Goal: Transaction & Acquisition: Purchase product/service

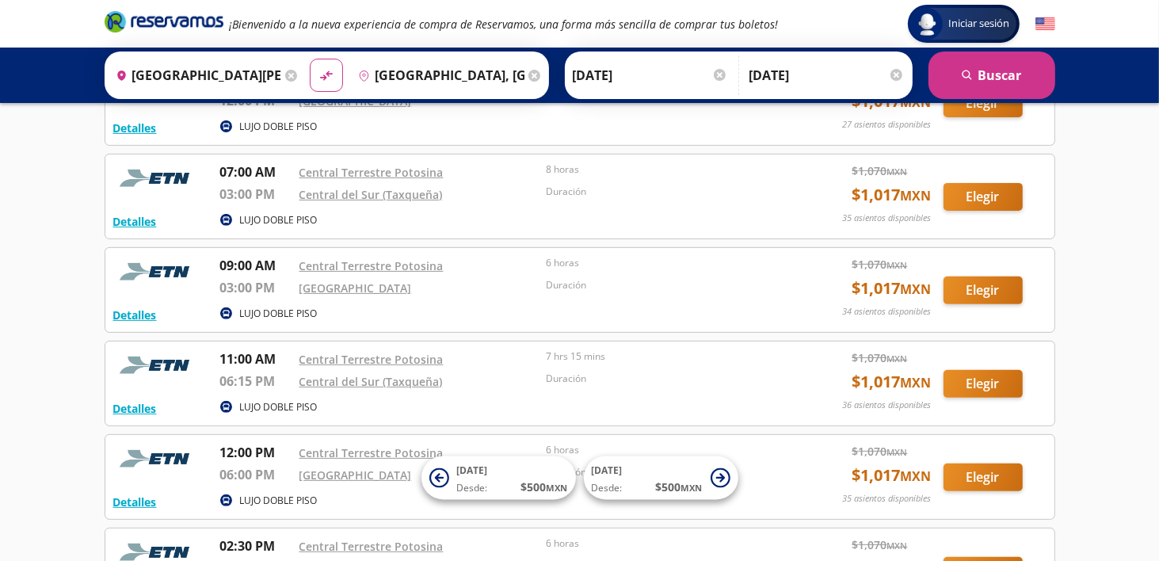
scroll to position [475, 0]
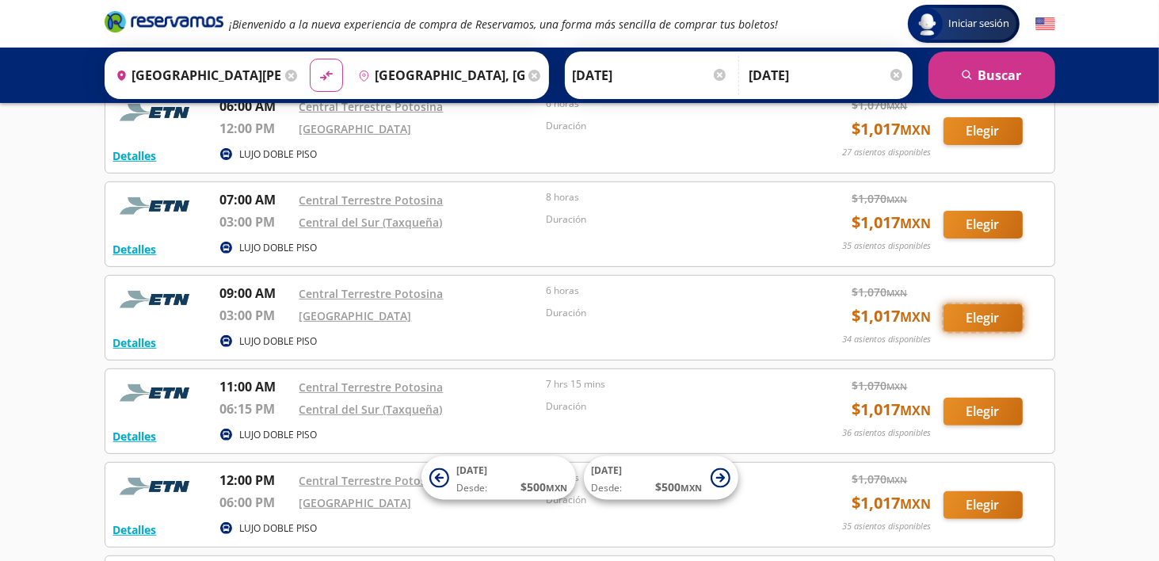
click at [983, 316] on button "Elegir" at bounding box center [982, 318] width 79 height 28
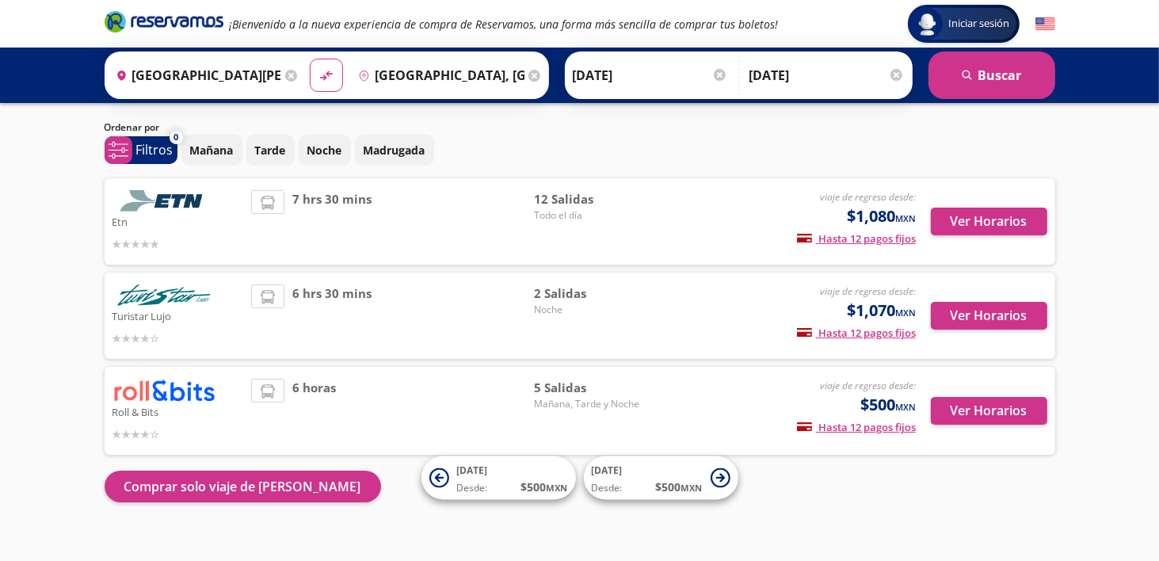
scroll to position [59, 0]
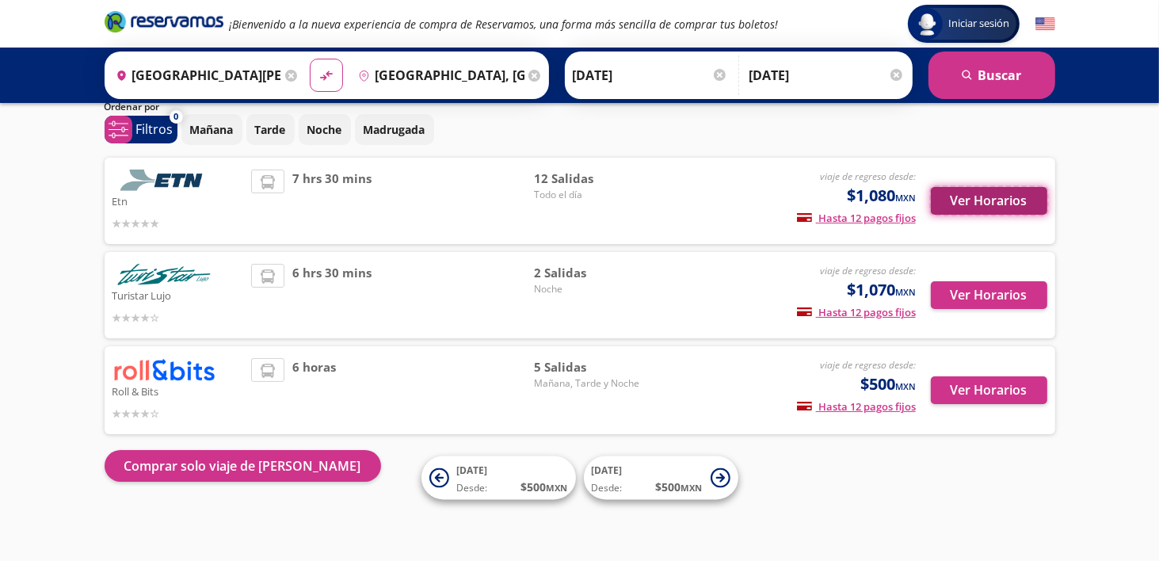
click at [988, 202] on button "Ver Horarios" at bounding box center [988, 201] width 116 height 28
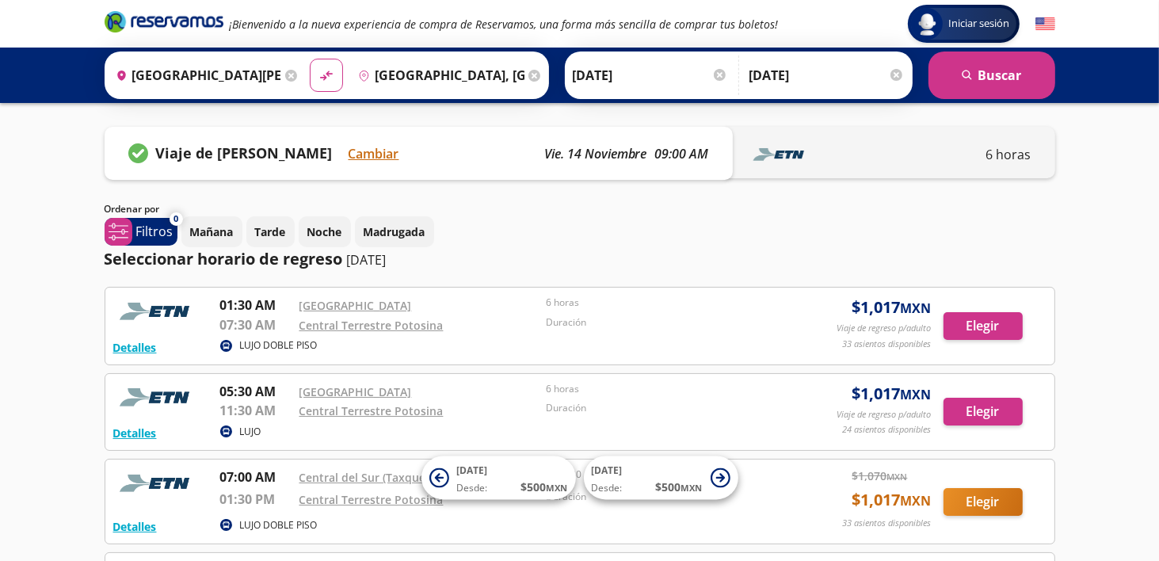
click at [274, 76] on div "Origen heroicons:map-pin-20-solid [GEOGRAPHIC_DATA][PERSON_NAME], [GEOGRAPHIC_D…" at bounding box center [205, 75] width 194 height 41
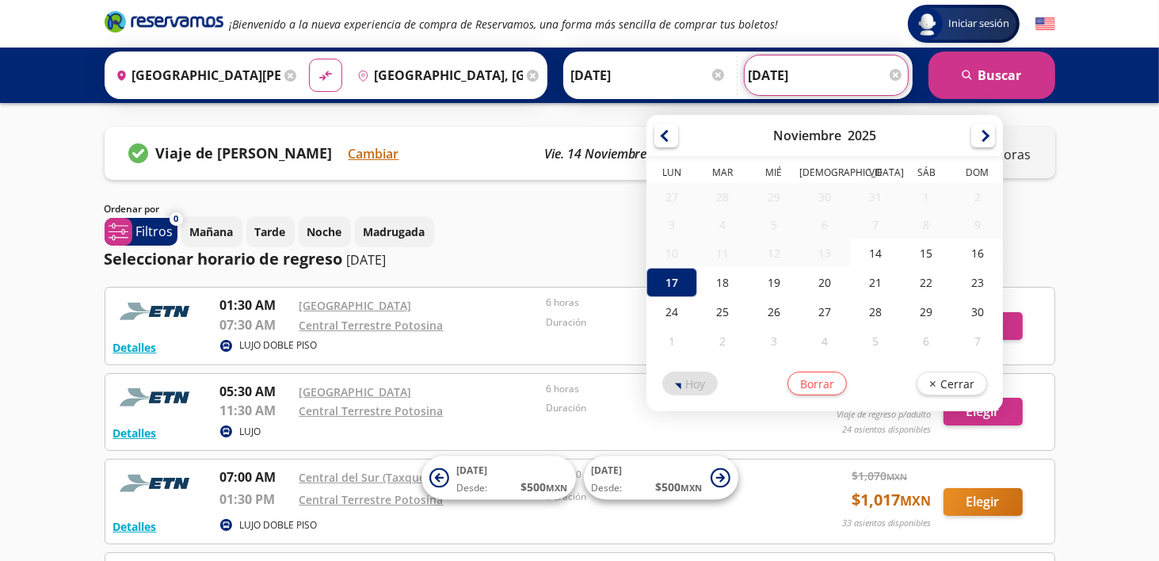
click at [830, 67] on input "[DATE]" at bounding box center [825, 75] width 155 height 40
click at [320, 76] on icon at bounding box center [325, 75] width 11 height 9
type input "[GEOGRAPHIC_DATA], [GEOGRAPHIC_DATA]"
type input "[GEOGRAPHIC_DATA][PERSON_NAME], [GEOGRAPHIC_DATA][PERSON_NAME]"
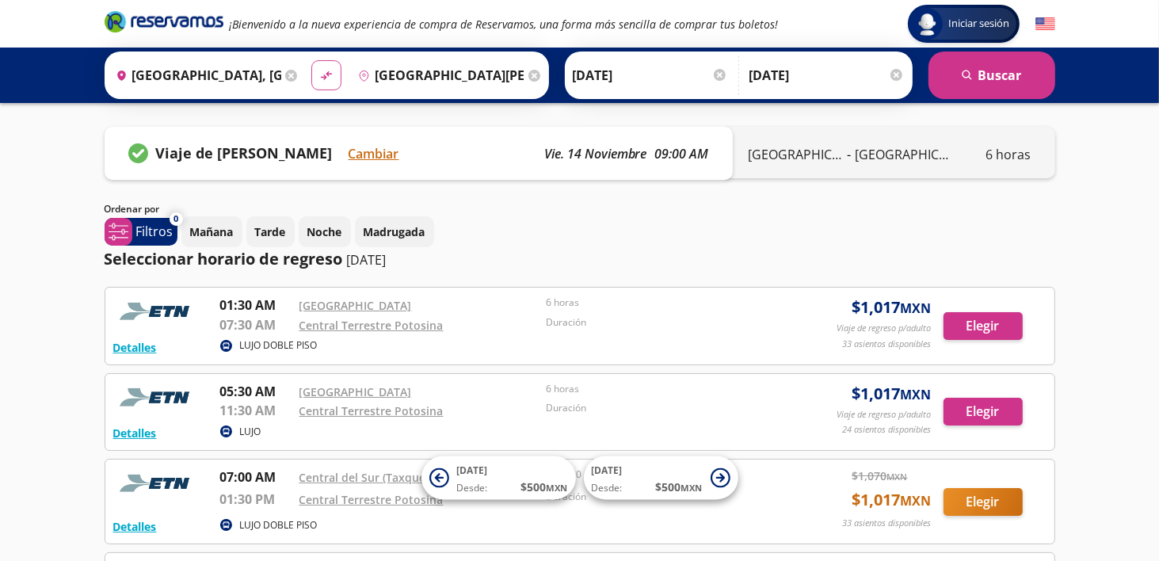
click at [320, 76] on icon "material-symbols:compare-arrows-rounded" at bounding box center [326, 75] width 14 height 15
type input "[GEOGRAPHIC_DATA][PERSON_NAME], [GEOGRAPHIC_DATA][PERSON_NAME]"
type input "[GEOGRAPHIC_DATA], [GEOGRAPHIC_DATA]"
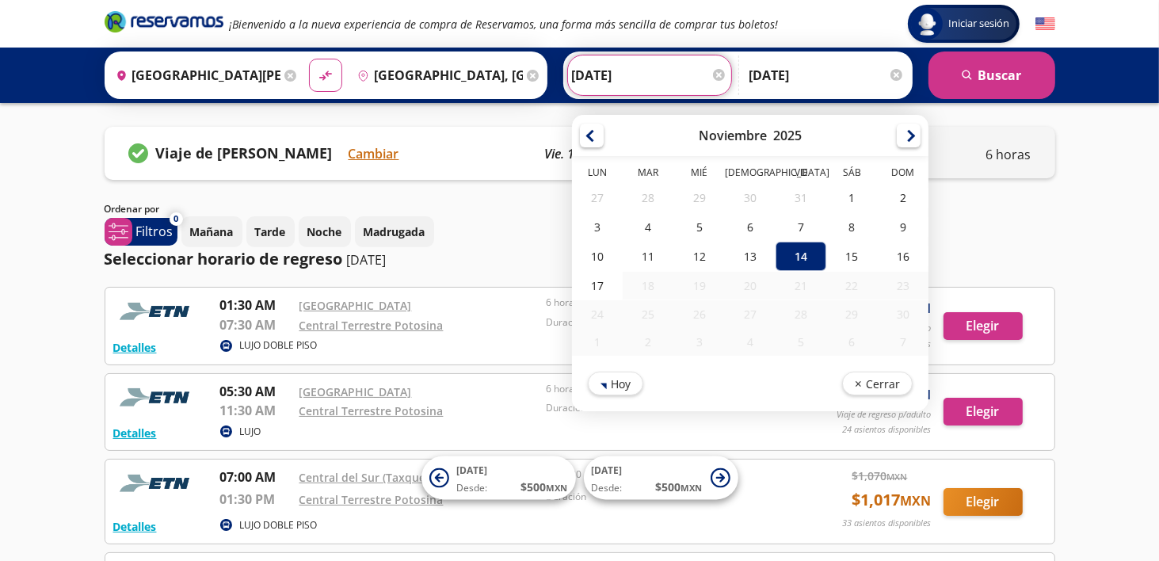
click at [588, 74] on input "[DATE]" at bounding box center [649, 75] width 155 height 40
click at [788, 250] on div "14" at bounding box center [800, 256] width 51 height 29
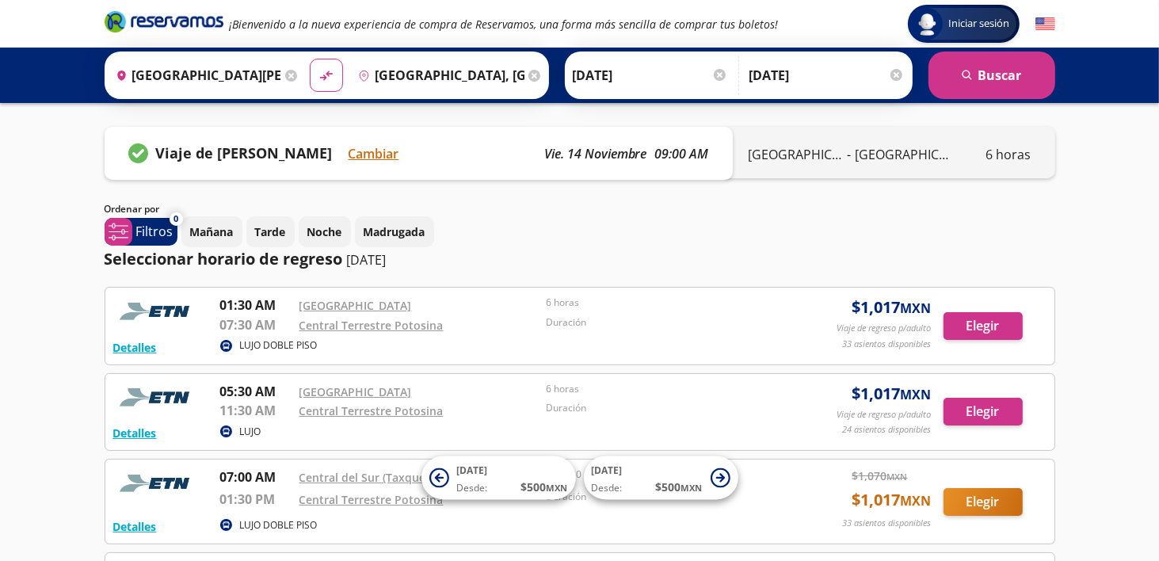
click at [807, 74] on input "[DATE]" at bounding box center [826, 75] width 155 height 40
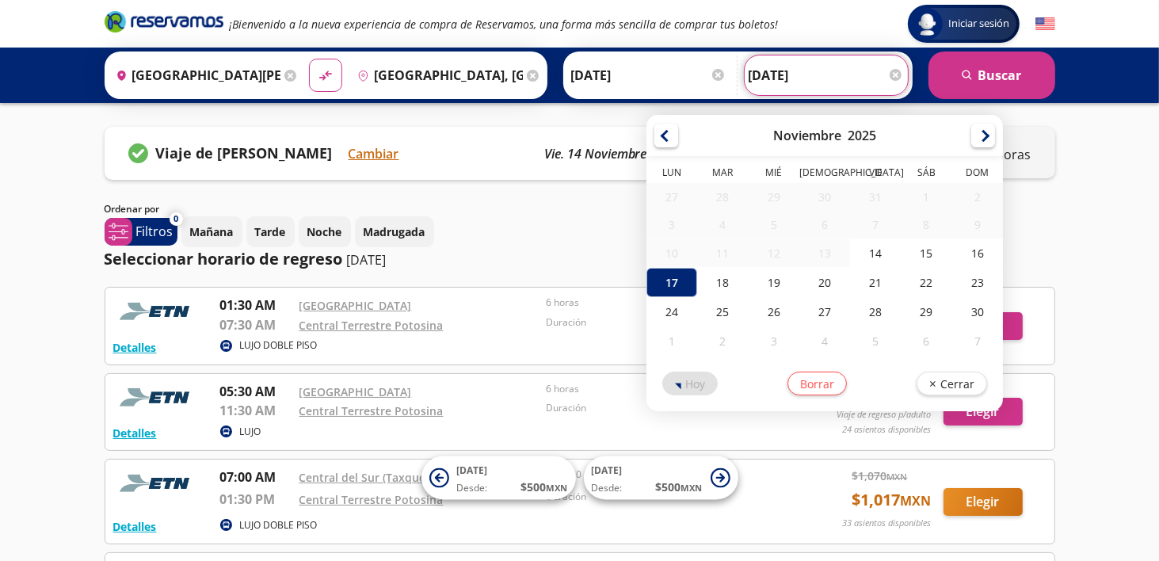
click at [892, 72] on div at bounding box center [895, 75] width 12 height 12
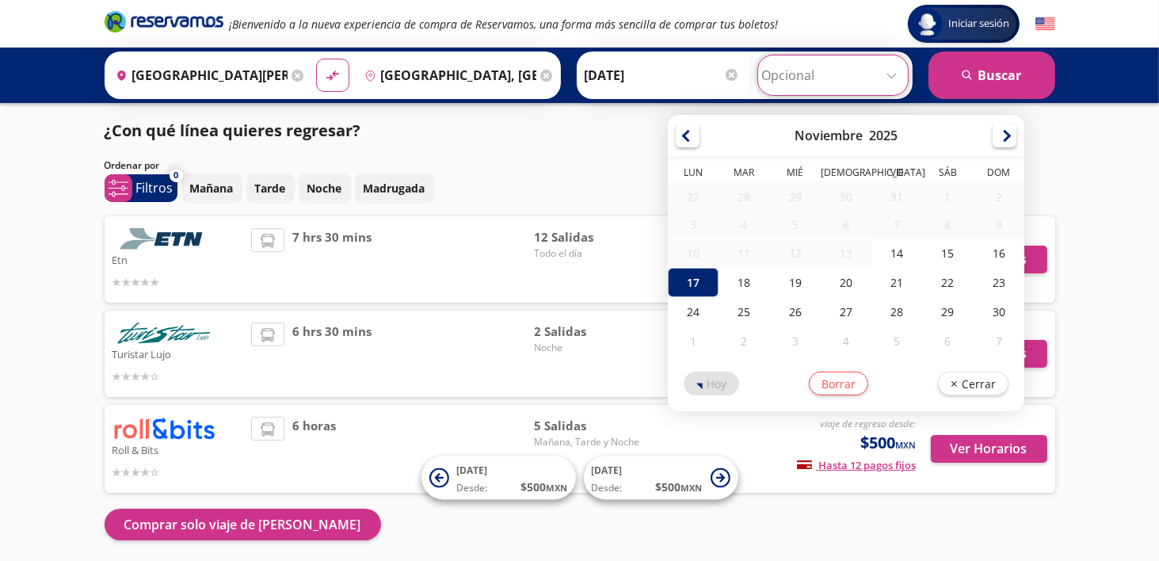
scroll to position [59, 0]
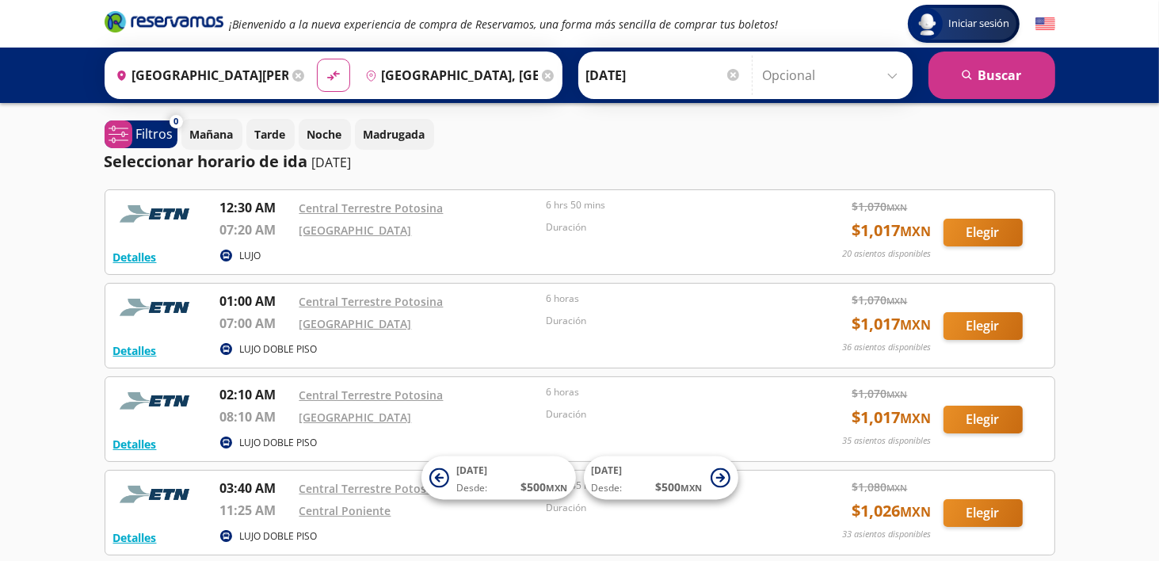
click at [897, 74] on input "Opcional" at bounding box center [834, 75] width 142 height 40
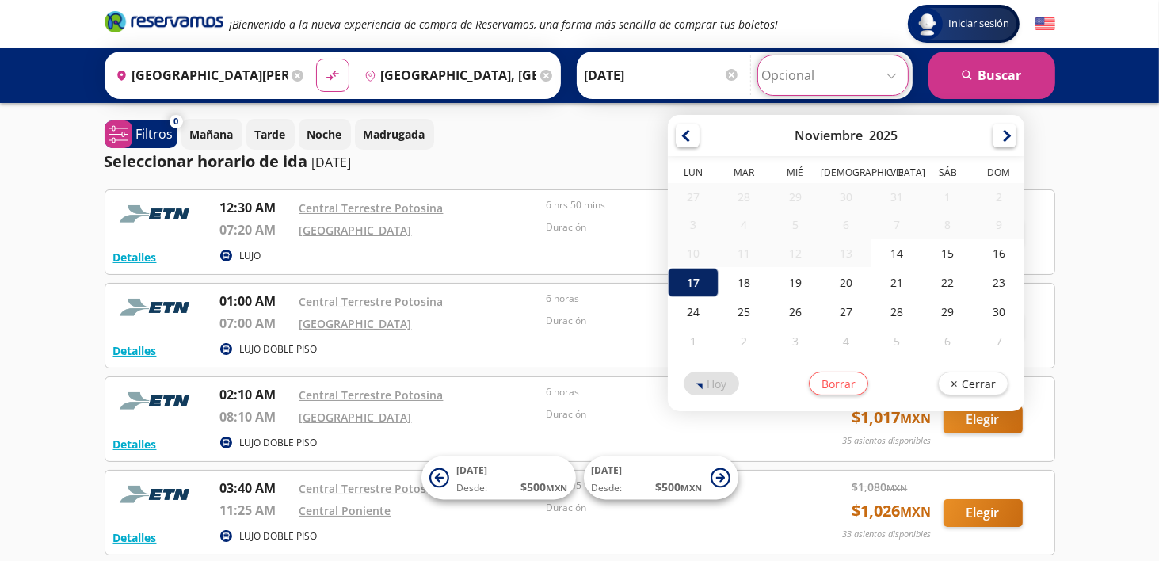
click at [687, 278] on div "17" at bounding box center [693, 282] width 51 height 29
type input "[DATE]"
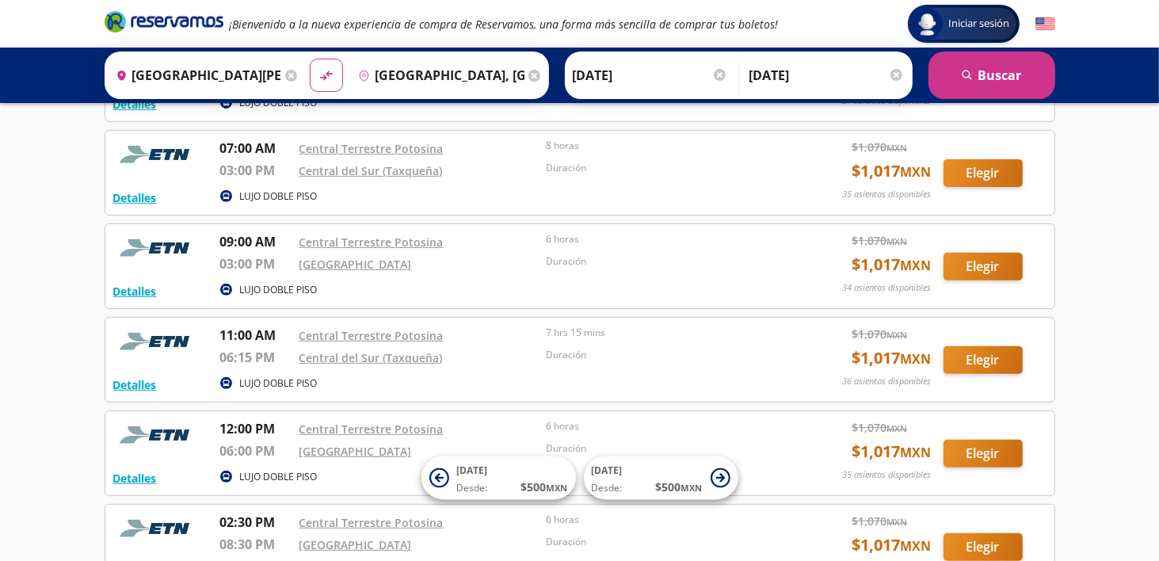
scroll to position [554, 0]
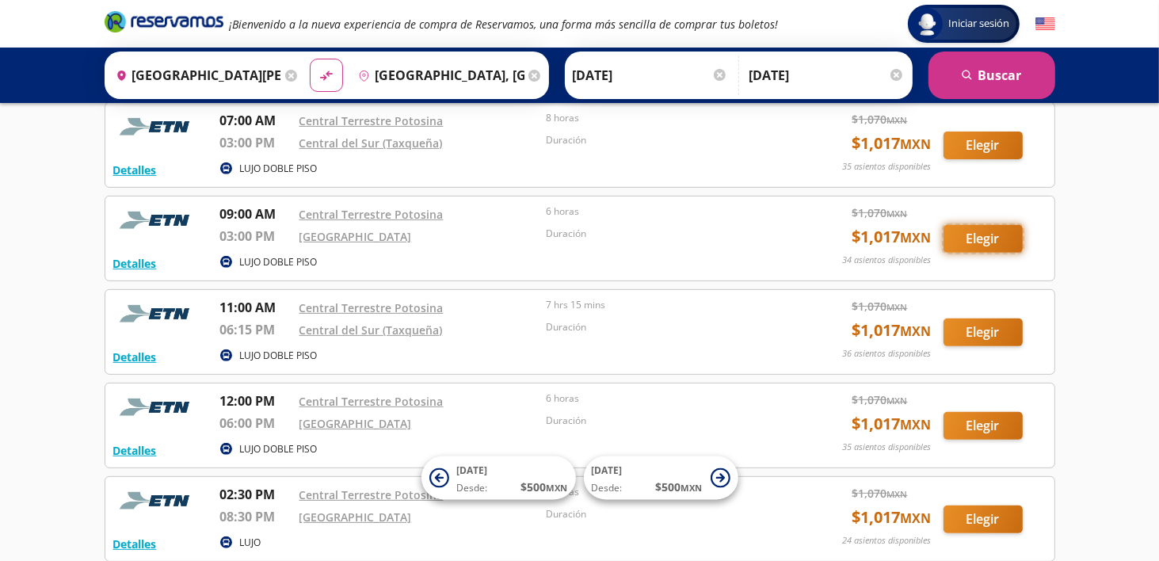
click at [974, 233] on button "Elegir" at bounding box center [982, 239] width 79 height 28
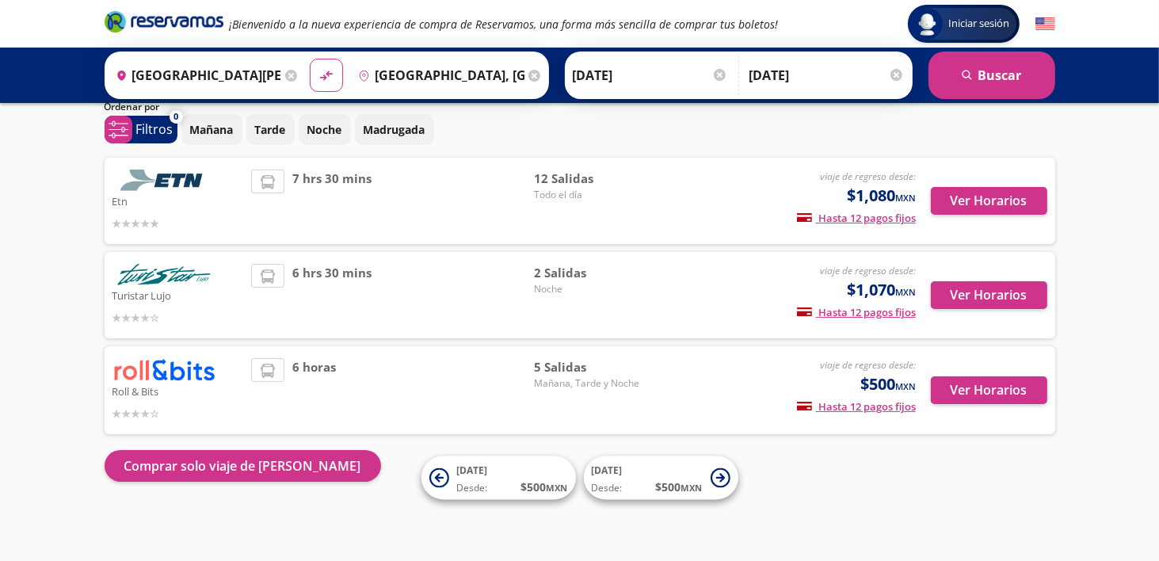
scroll to position [59, 0]
click at [972, 199] on button "Ver Horarios" at bounding box center [988, 201] width 116 height 28
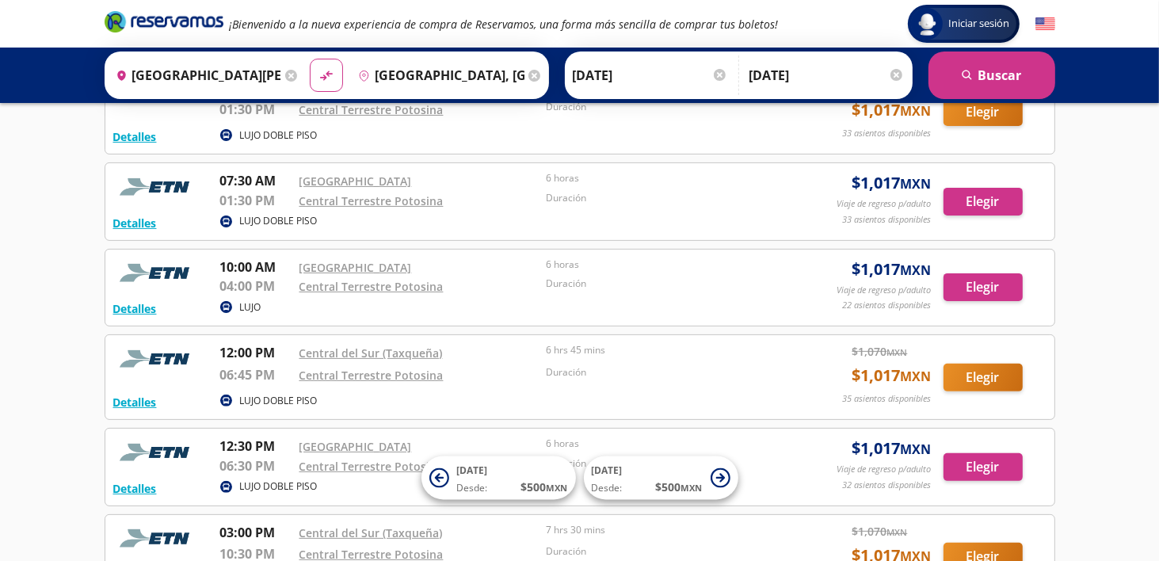
scroll to position [396, 0]
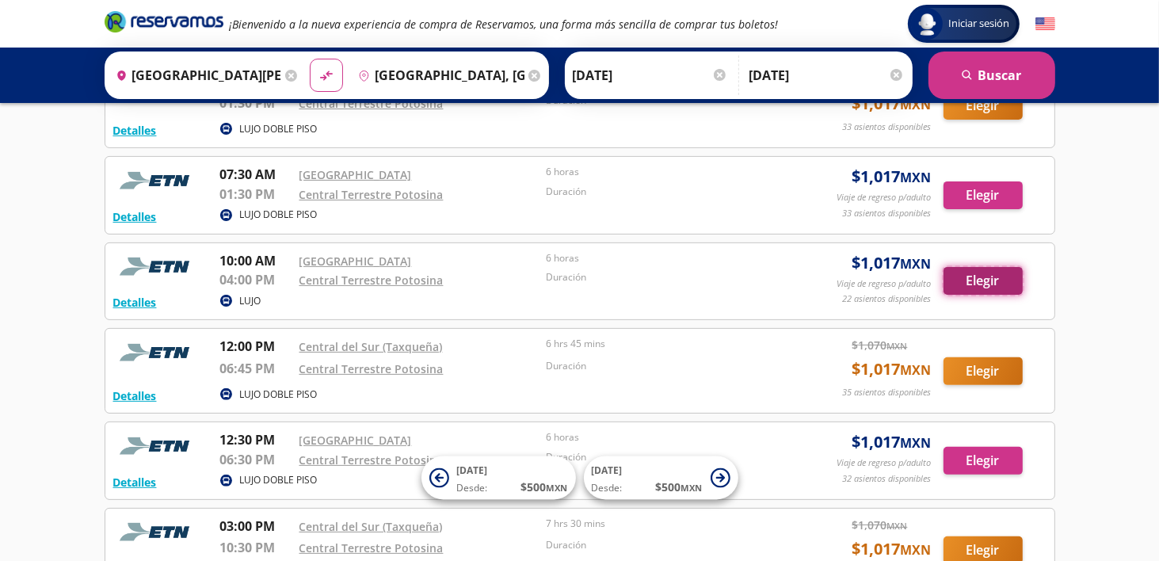
click at [972, 282] on button "Elegir" at bounding box center [982, 281] width 79 height 28
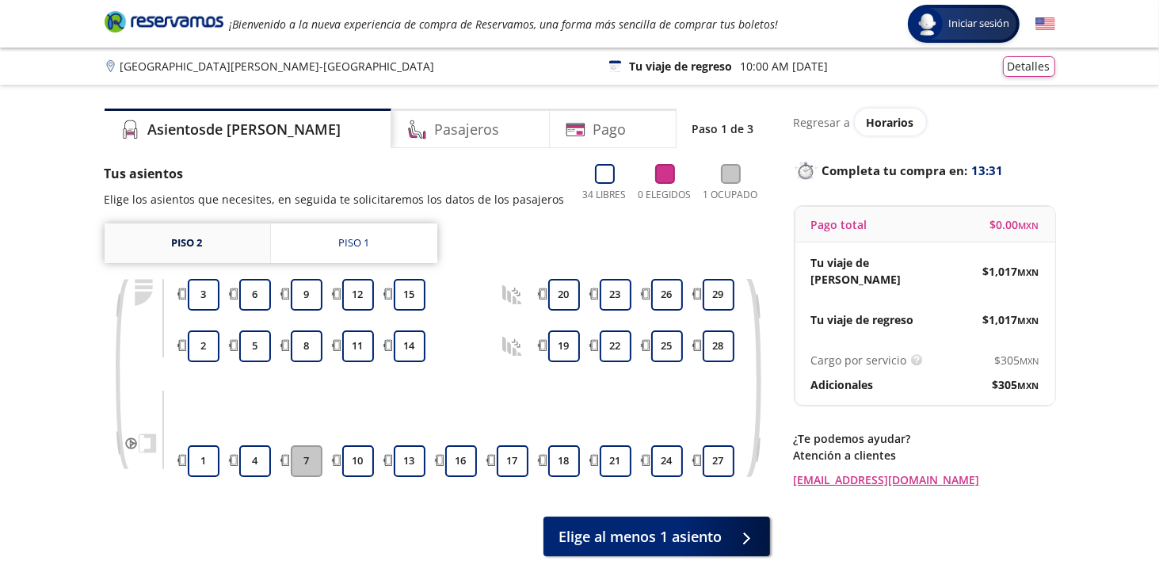
click at [175, 249] on link "Piso 2" at bounding box center [188, 243] width 166 height 40
click at [211, 348] on button "2" at bounding box center [204, 346] width 32 height 32
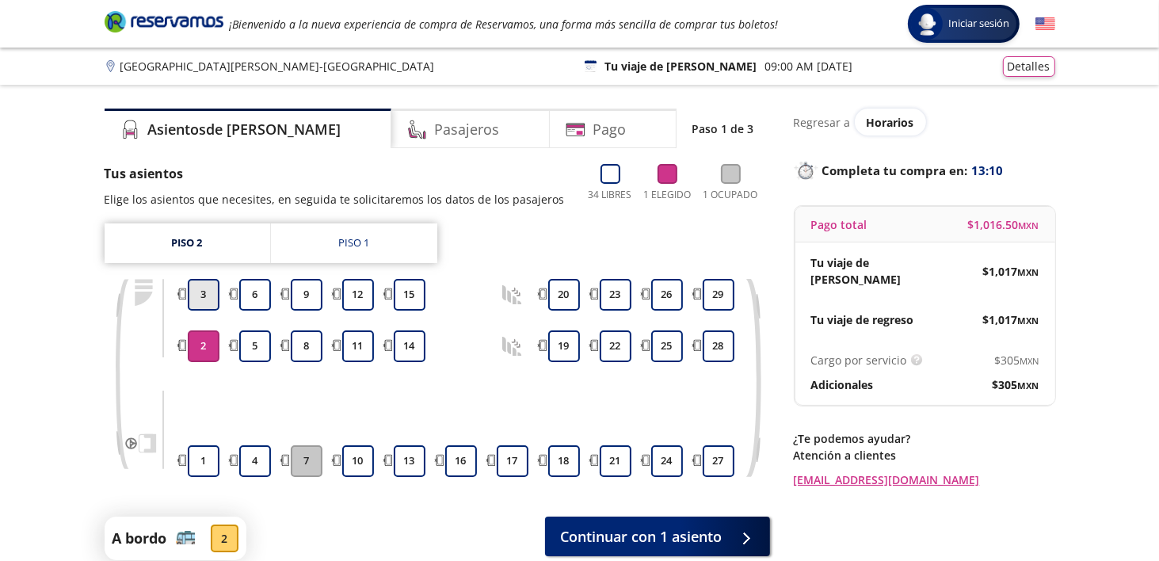
click at [215, 280] on button "3" at bounding box center [204, 295] width 32 height 32
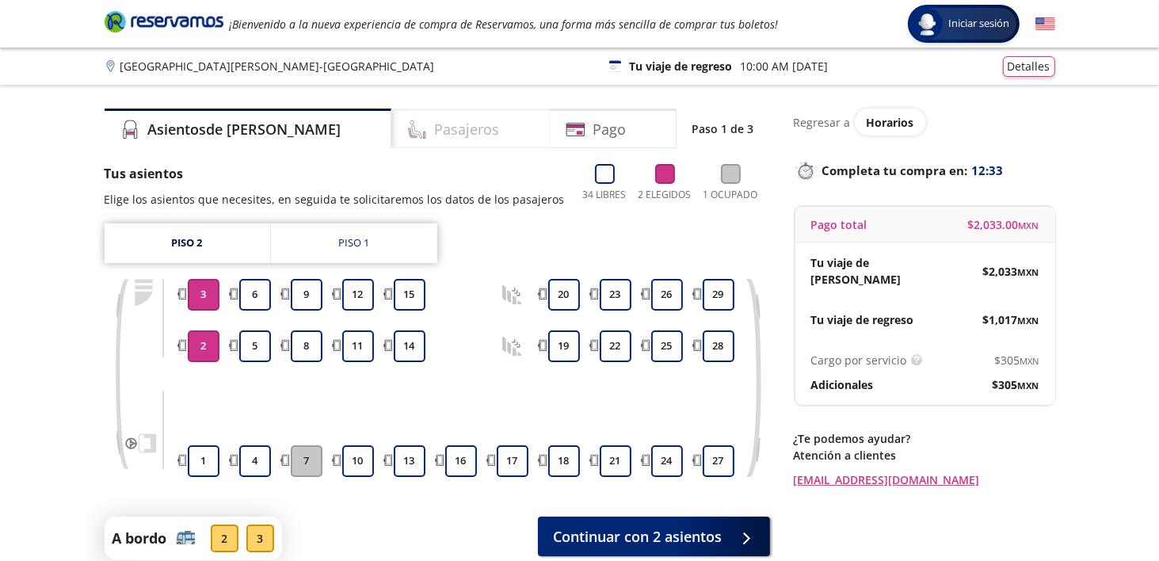
click at [435, 132] on h4 "Pasajeros" at bounding box center [467, 129] width 65 height 21
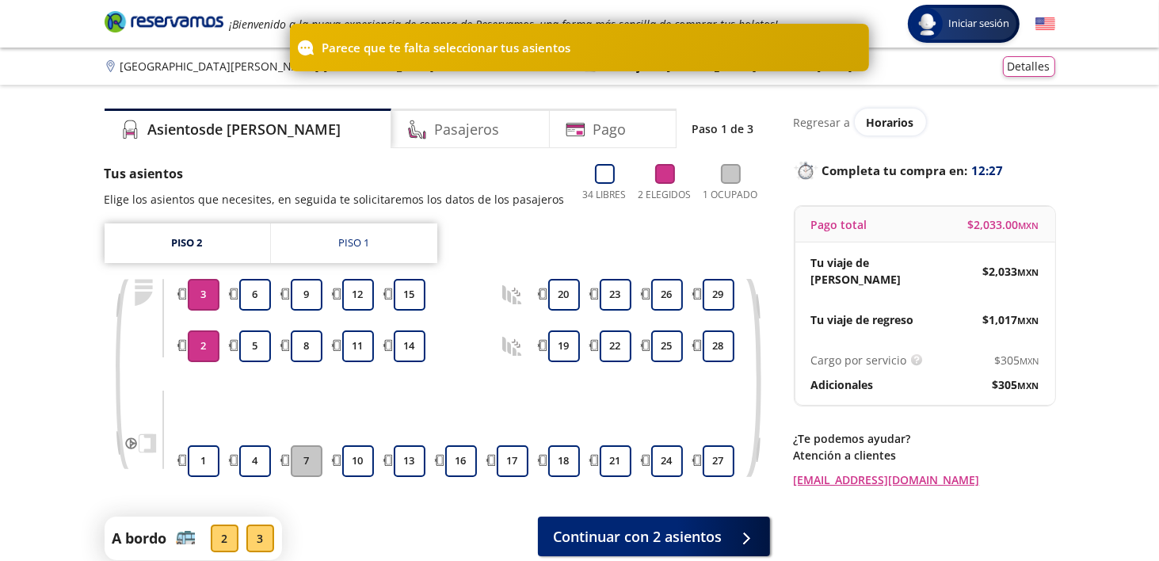
click at [377, 161] on div "Asientos de [PERSON_NAME] Pago Paso 1 de 3 Tus asientos Elige los asientos que …" at bounding box center [437, 346] width 665 height 477
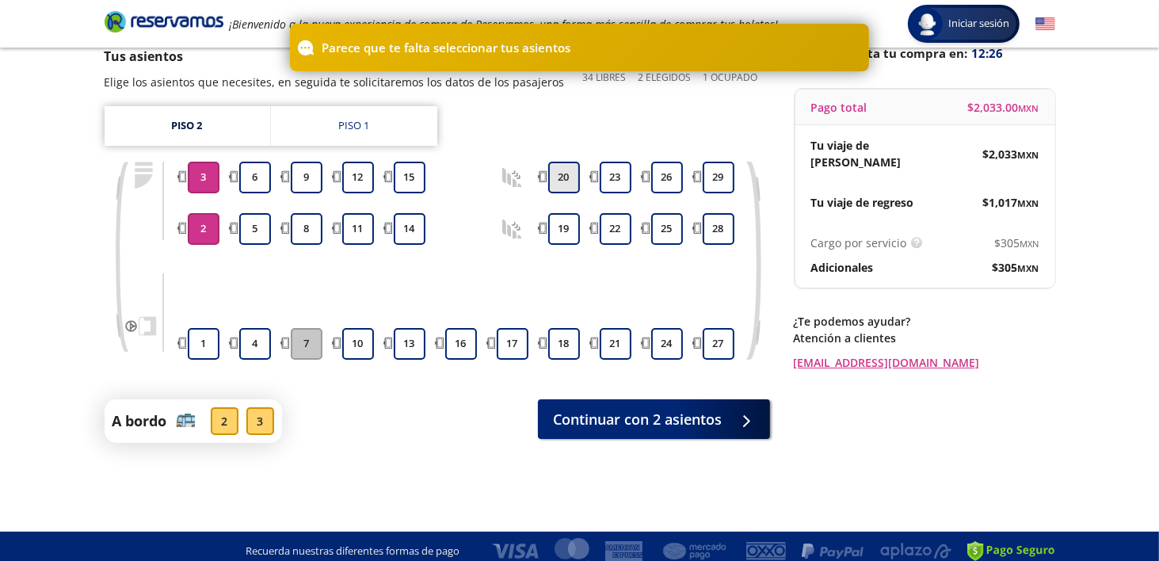
scroll to position [127, 0]
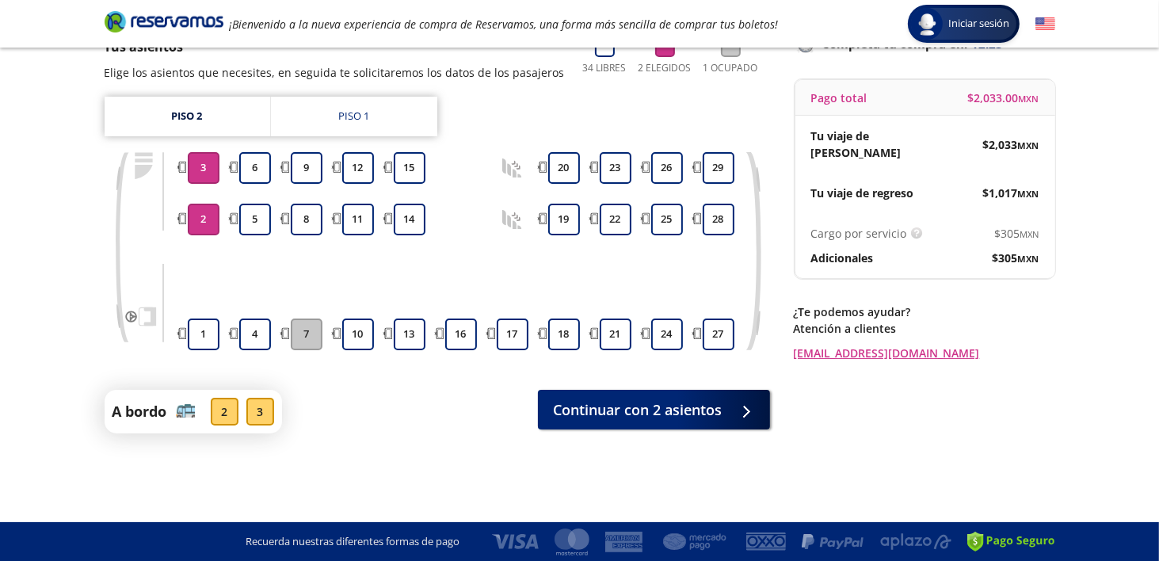
click at [223, 406] on div "2" at bounding box center [225, 412] width 28 height 28
click at [647, 406] on span "Continuar con 2 asientos" at bounding box center [638, 406] width 169 height 21
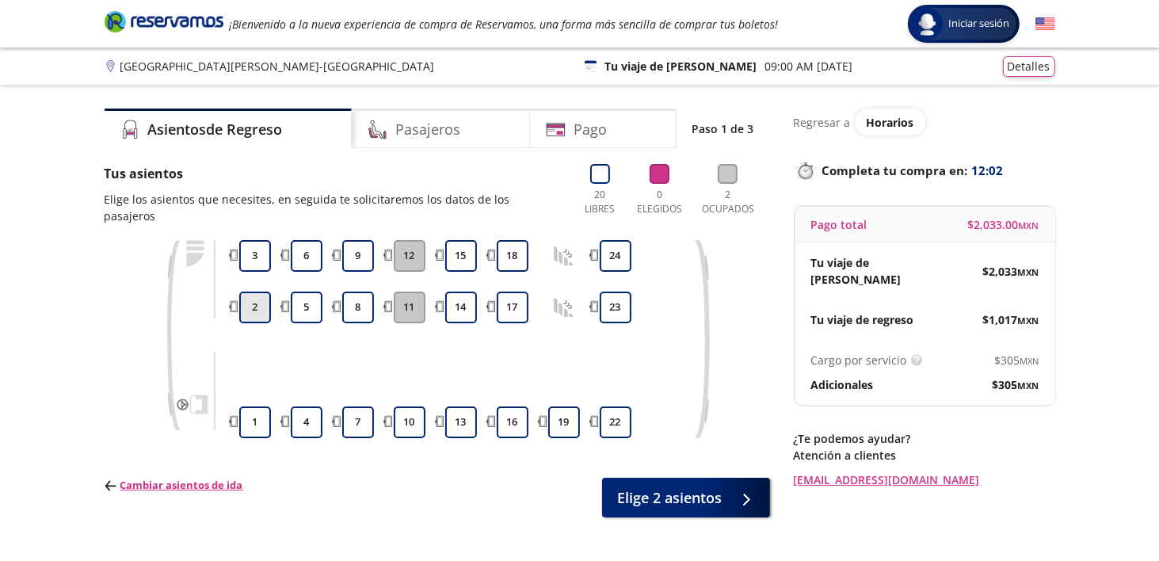
click at [260, 296] on button "2" at bounding box center [255, 307] width 32 height 32
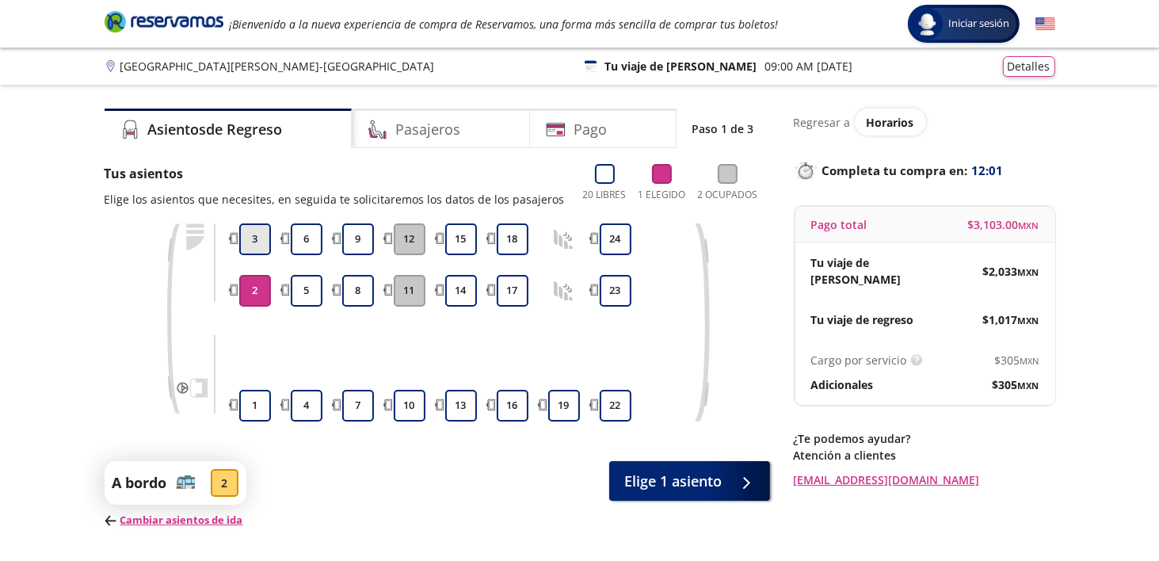
click at [259, 242] on button "3" at bounding box center [255, 239] width 32 height 32
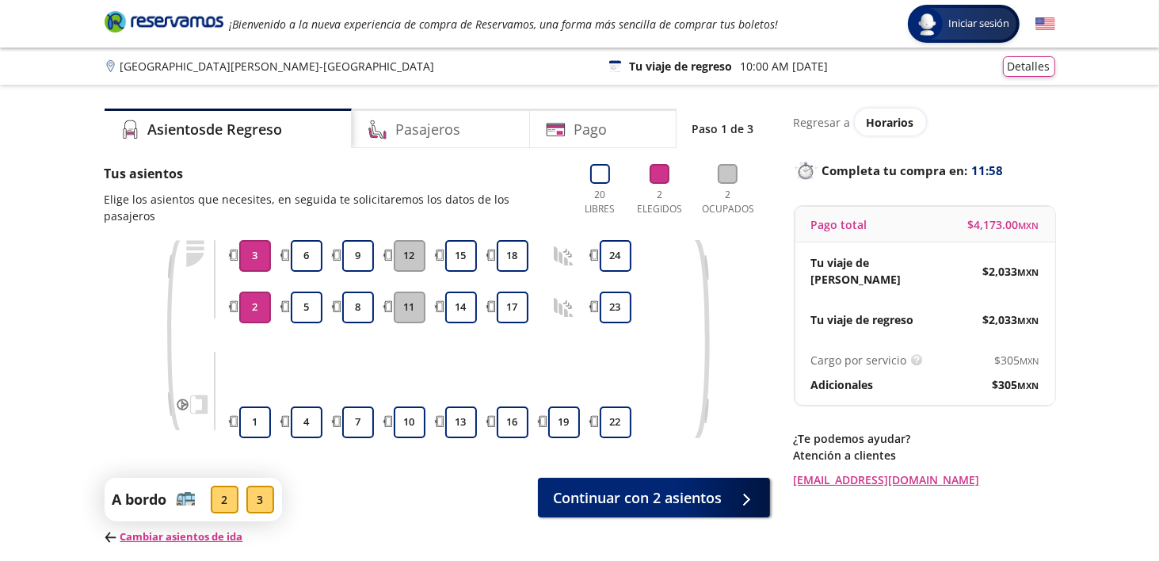
scroll to position [79, 0]
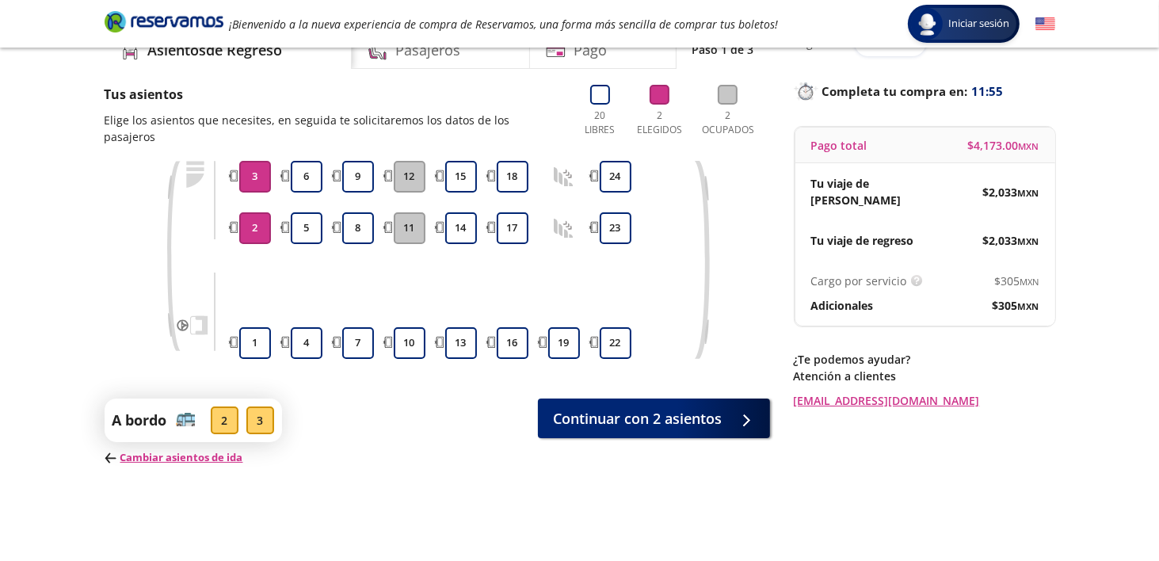
click at [219, 406] on div "2" at bounding box center [225, 420] width 28 height 28
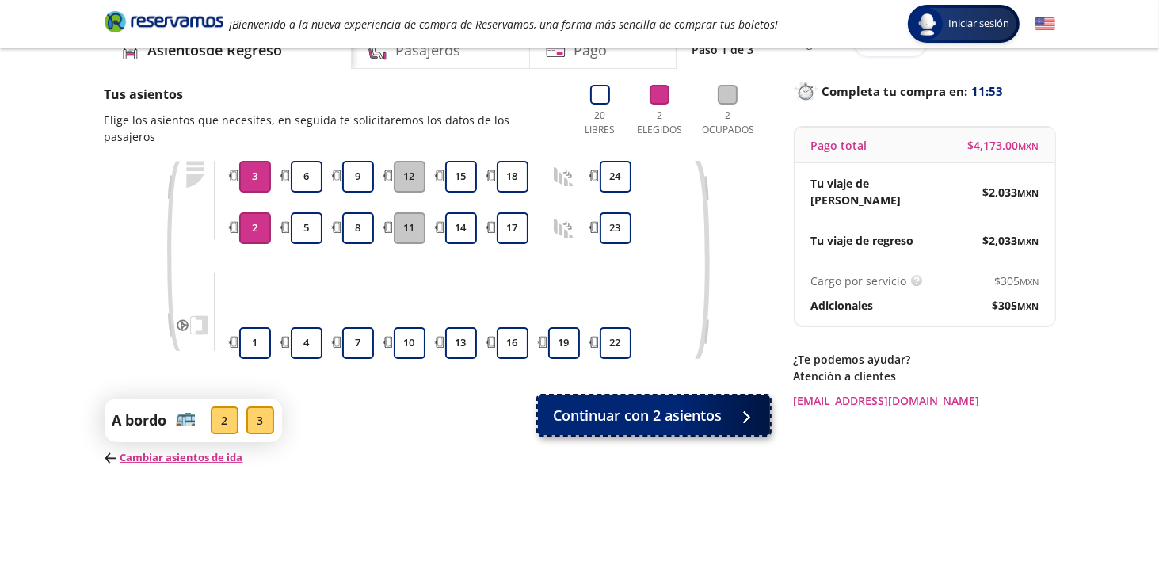
click at [580, 405] on span "Continuar con 2 asientos" at bounding box center [638, 415] width 169 height 21
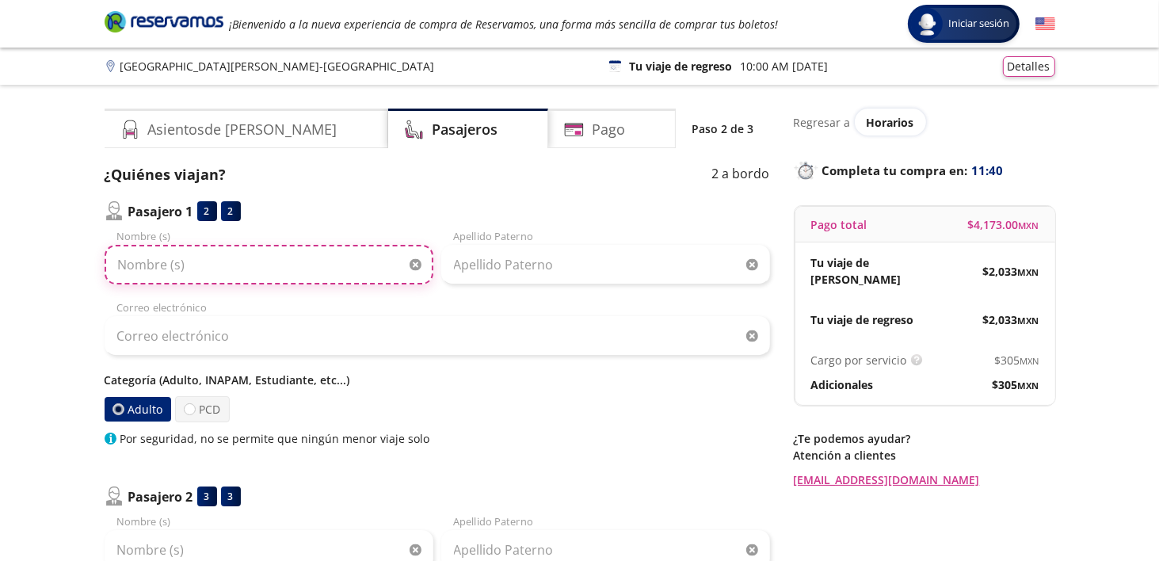
click at [150, 271] on input "Nombre (s)" at bounding box center [269, 265] width 329 height 40
type input "[PERSON_NAME]"
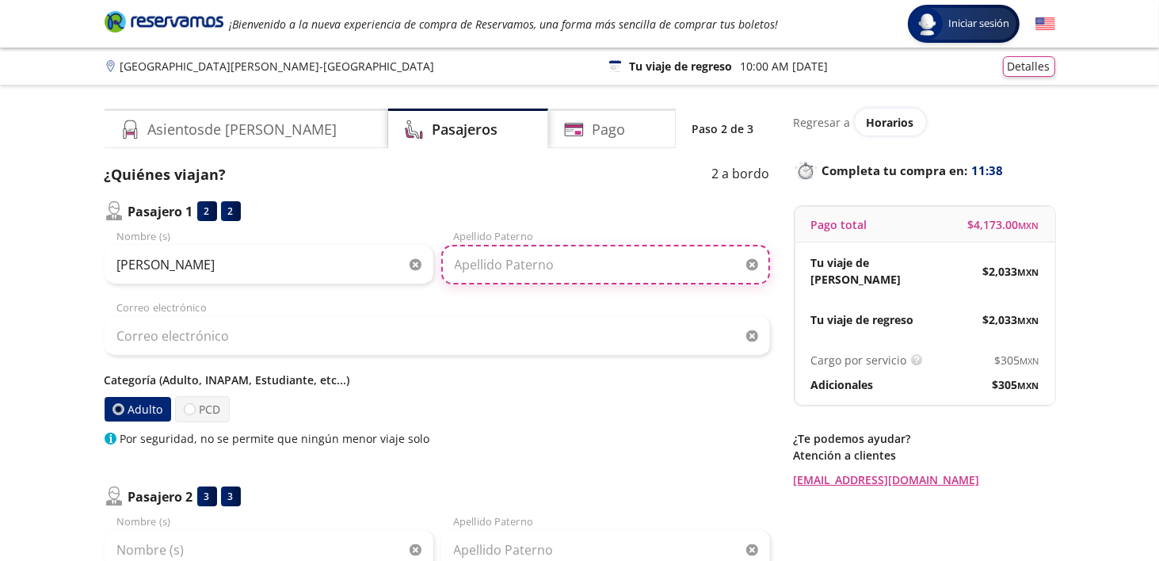
type input "[PERSON_NAME]"
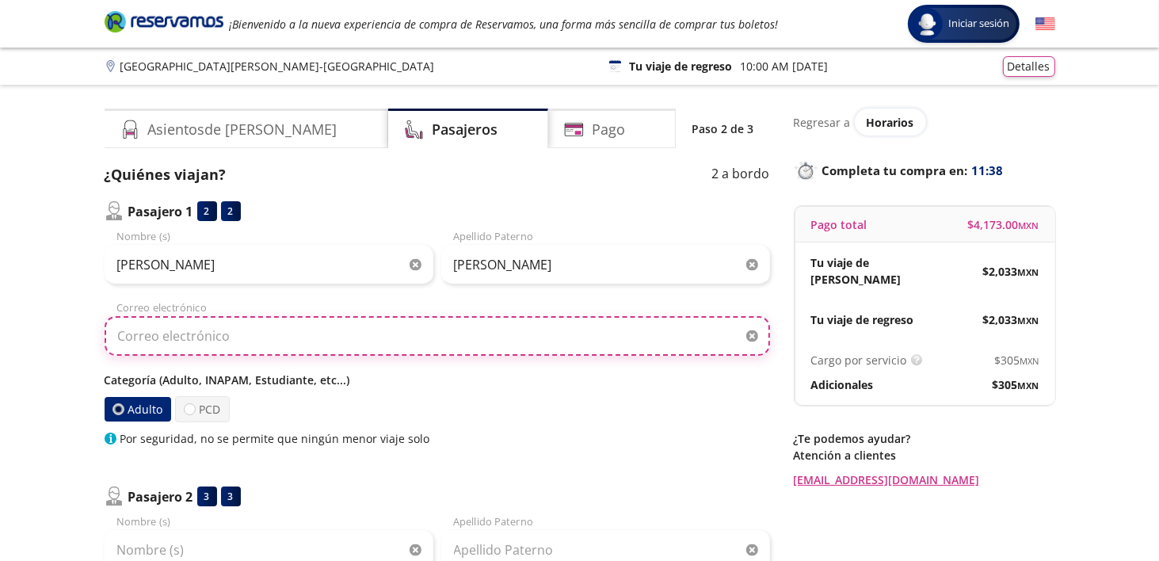
type input "[EMAIL_ADDRESS][DOMAIN_NAME]"
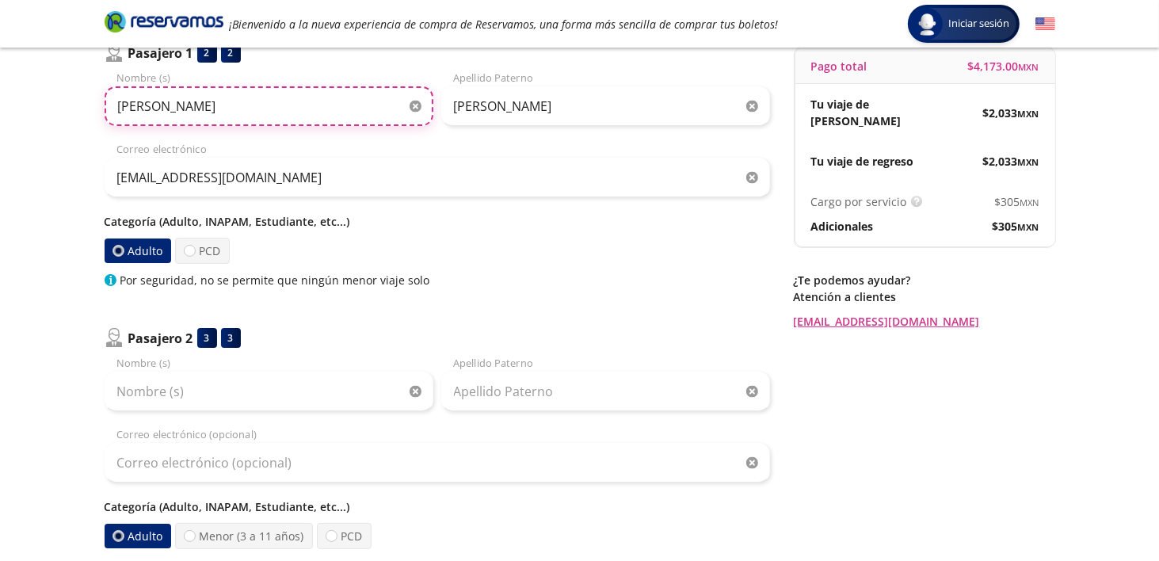
scroll to position [238, 0]
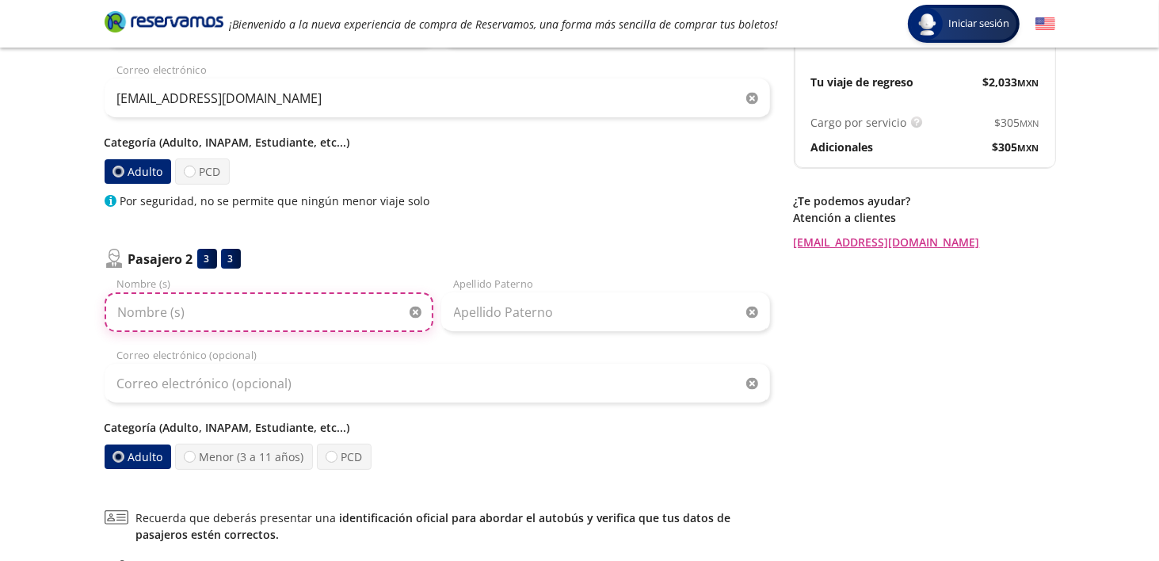
click at [241, 315] on input "Nombre (s)" at bounding box center [269, 312] width 329 height 40
type input "[PERSON_NAME] [PERSON_NAME]"
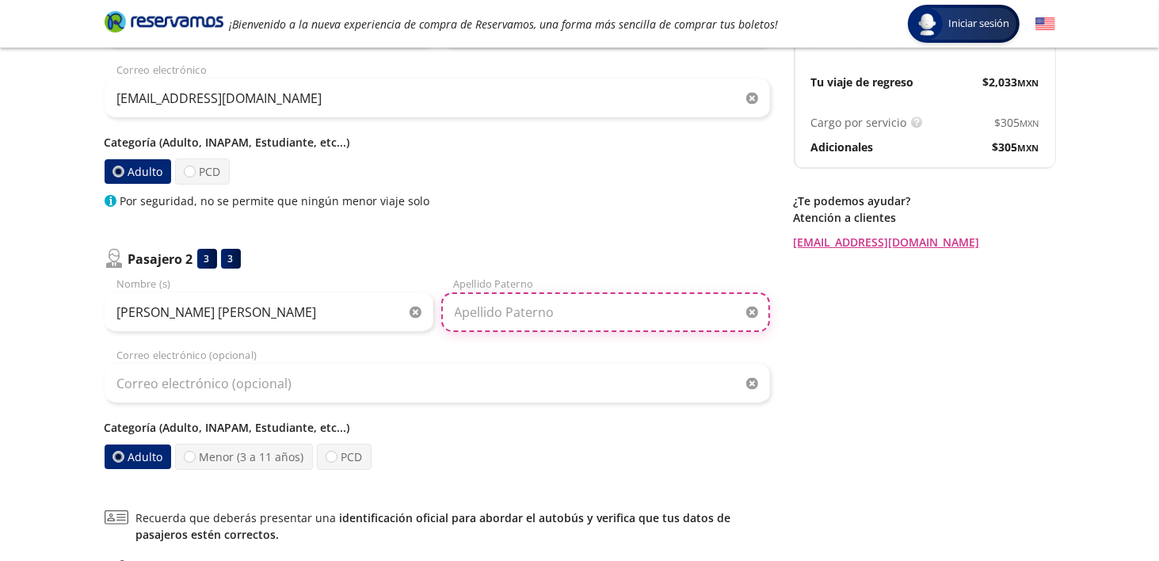
click at [469, 311] on input "Apellido Paterno" at bounding box center [605, 312] width 329 height 40
type input "[PERSON_NAME]"
click at [1020, 437] on div "Regresar a Horarios Completa tu compra en : 11:04 Pago total $ 4,173.00 MXN Tu …" at bounding box center [923, 262] width 261 height 783
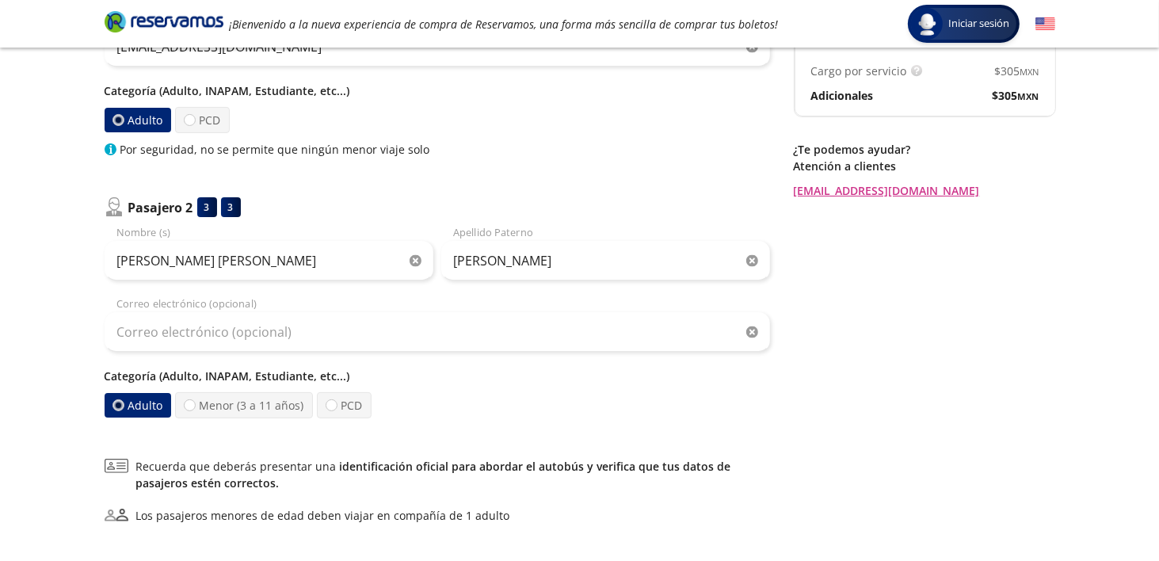
scroll to position [317, 0]
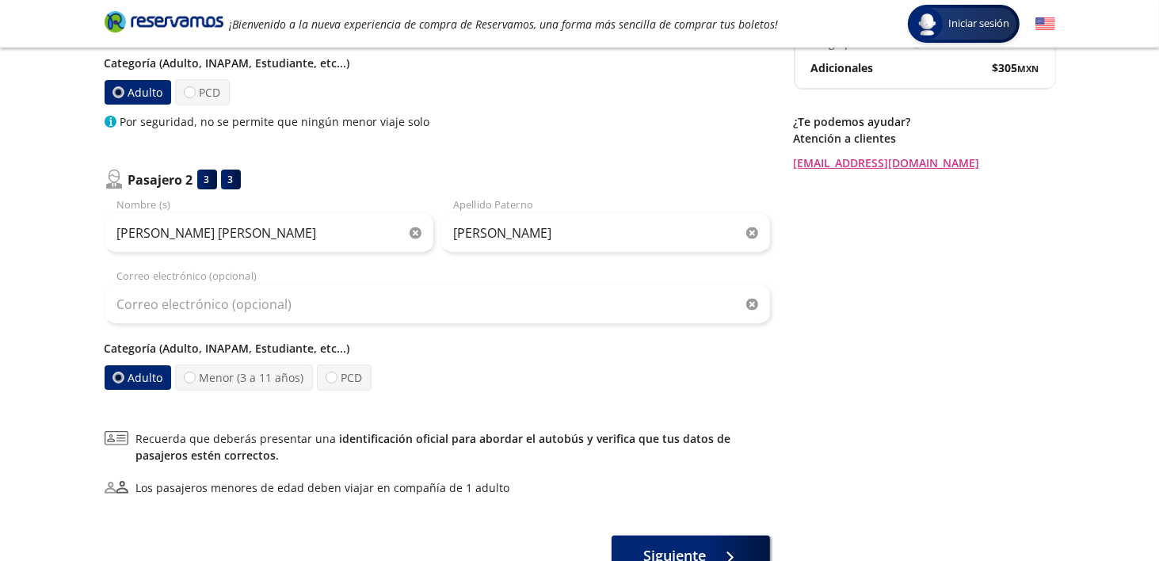
click at [225, 352] on p "Categoría (Adulto, INAPAM, Estudiante, etc...)" at bounding box center [437, 348] width 665 height 17
click at [225, 351] on p "Categoría (Adulto, INAPAM, Estudiante, etc...)" at bounding box center [437, 348] width 665 height 17
click at [225, 350] on p "Categoría (Adulto, INAPAM, Estudiante, etc...)" at bounding box center [437, 348] width 665 height 17
click at [231, 342] on p "Categoría (Adulto, INAPAM, Estudiante, etc...)" at bounding box center [437, 348] width 665 height 17
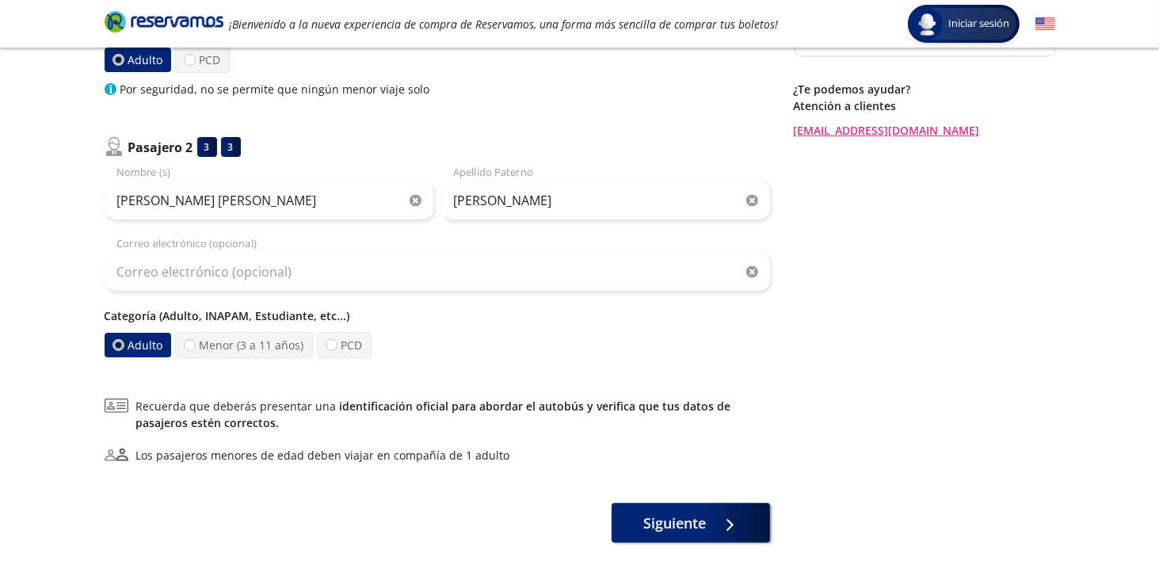
scroll to position [275, 0]
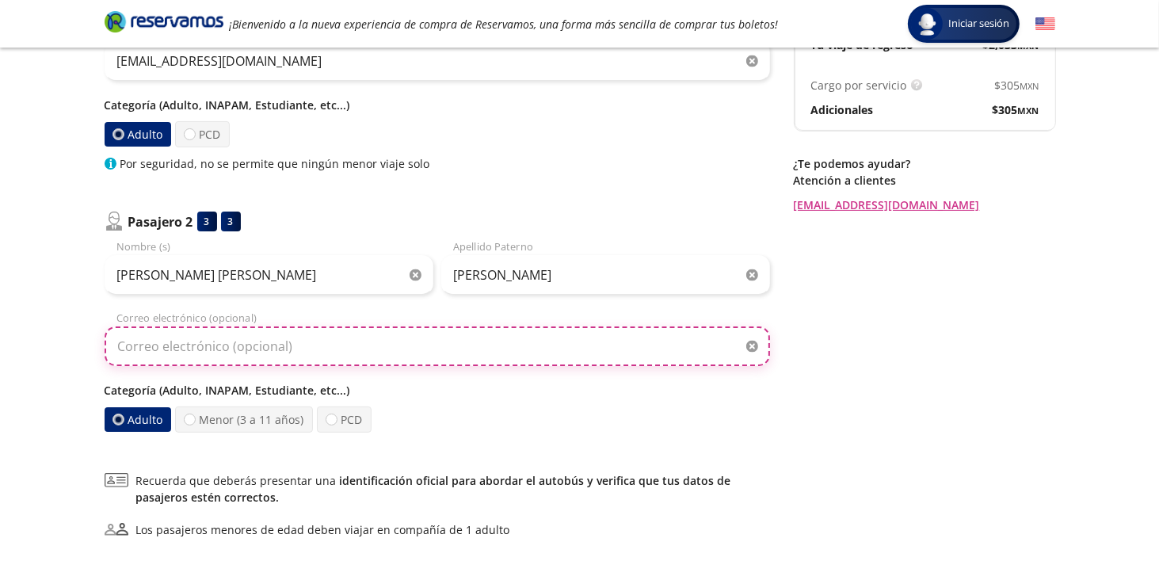
click at [134, 354] on input "Correo electrónico (opcional)" at bounding box center [437, 346] width 665 height 40
type input "l"
type input "L"
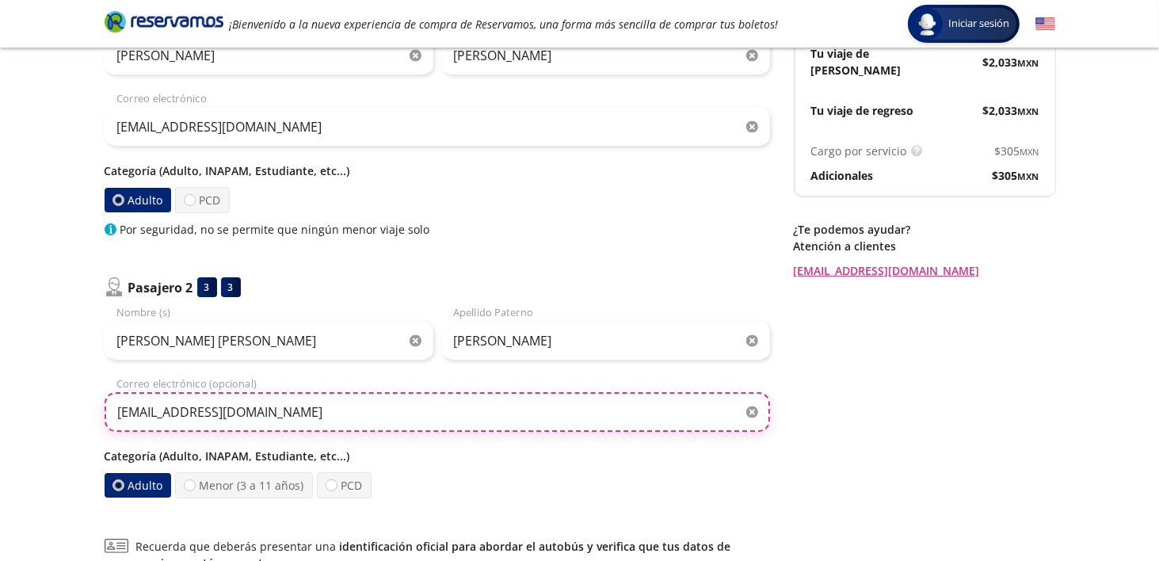
scroll to position [238, 0]
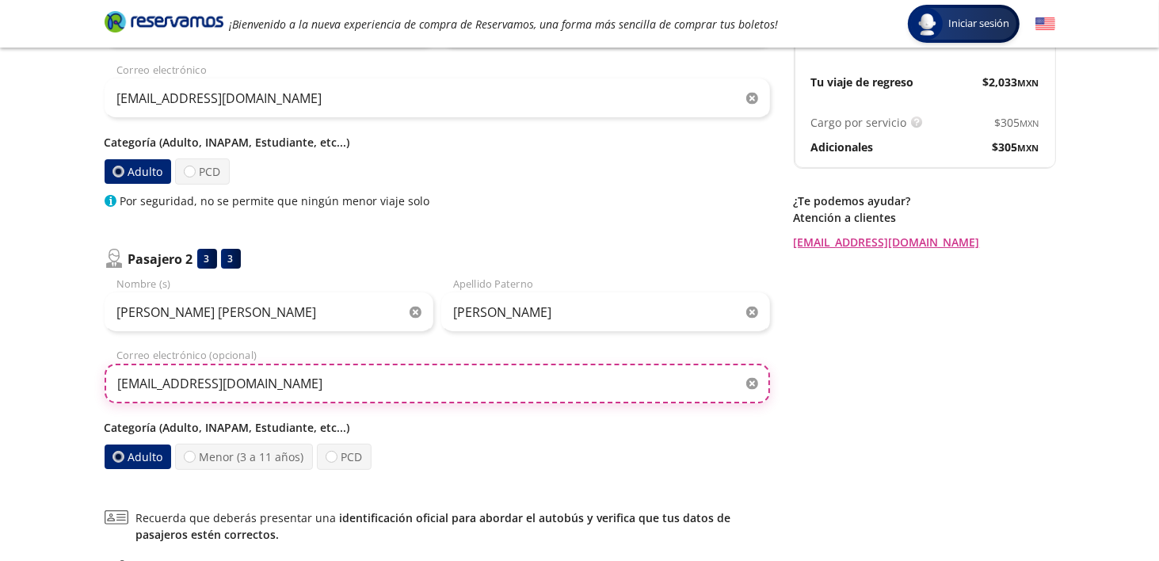
type input "[EMAIL_ADDRESS][DOMAIN_NAME]"
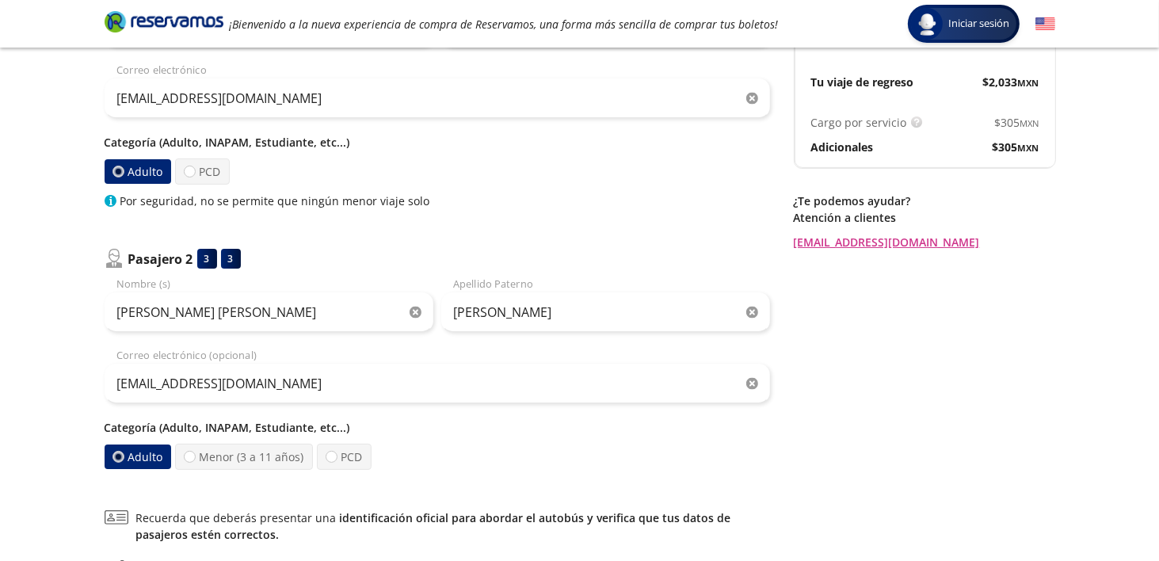
click at [638, 468] on div "¿Quiénes viajan? 2 a bordo Pasajero 1 2 2 [PERSON_NAME] Nombre (s) [PERSON_NAME…" at bounding box center [437, 290] width 665 height 728
click at [227, 424] on p "Categoría (Adulto, INAPAM, Estudiante, etc...)" at bounding box center [437, 427] width 665 height 17
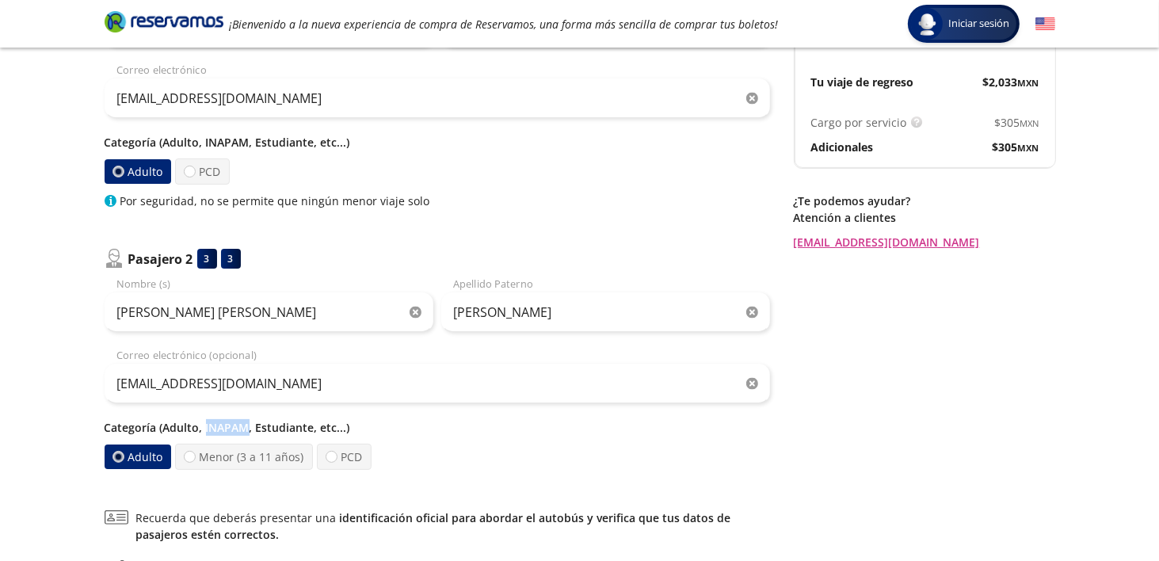
click at [227, 424] on p "Categoría (Adulto, INAPAM, Estudiante, etc...)" at bounding box center [437, 427] width 665 height 17
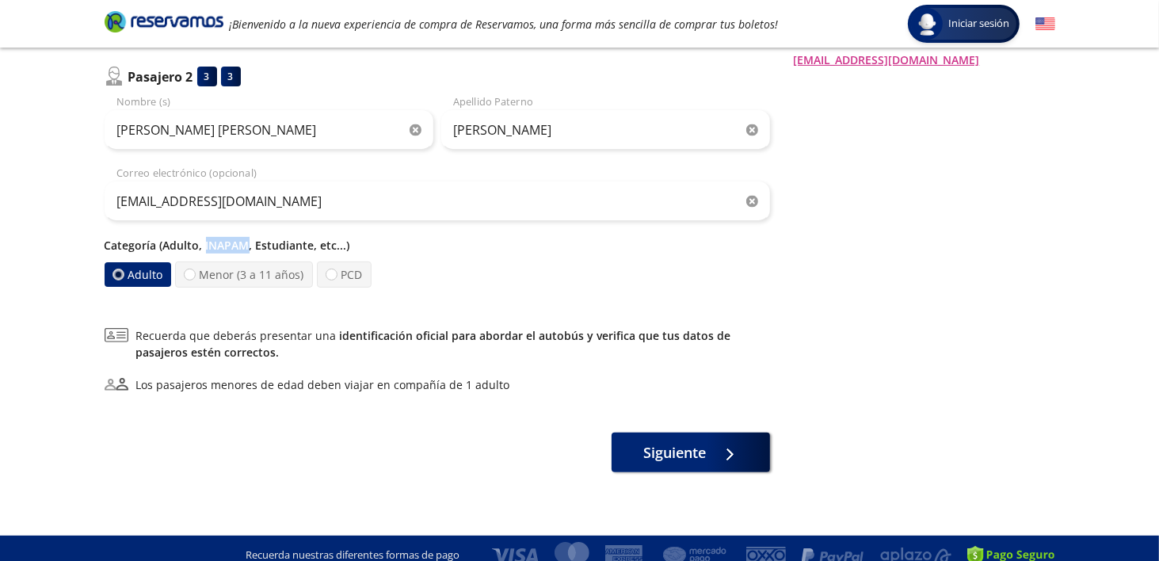
scroll to position [433, 0]
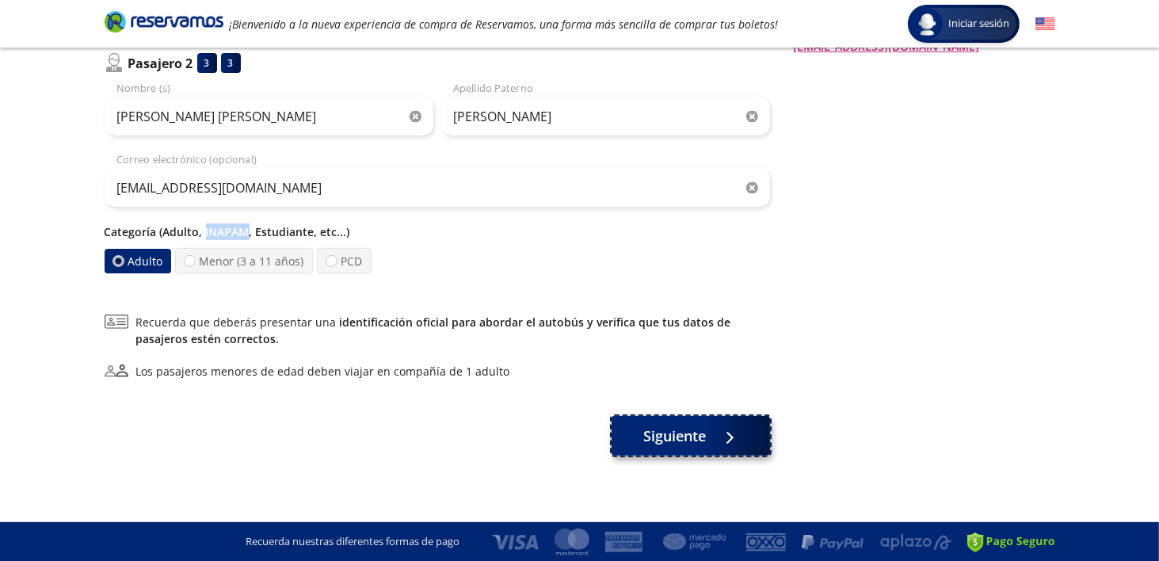
click at [657, 438] on span "Siguiente" at bounding box center [674, 435] width 63 height 21
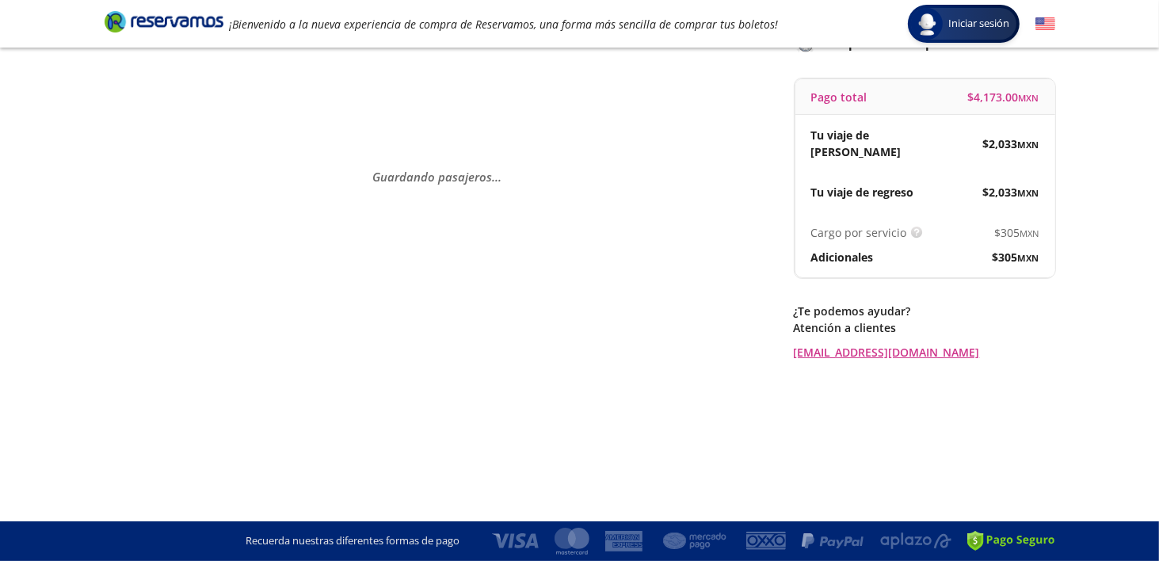
scroll to position [0, 0]
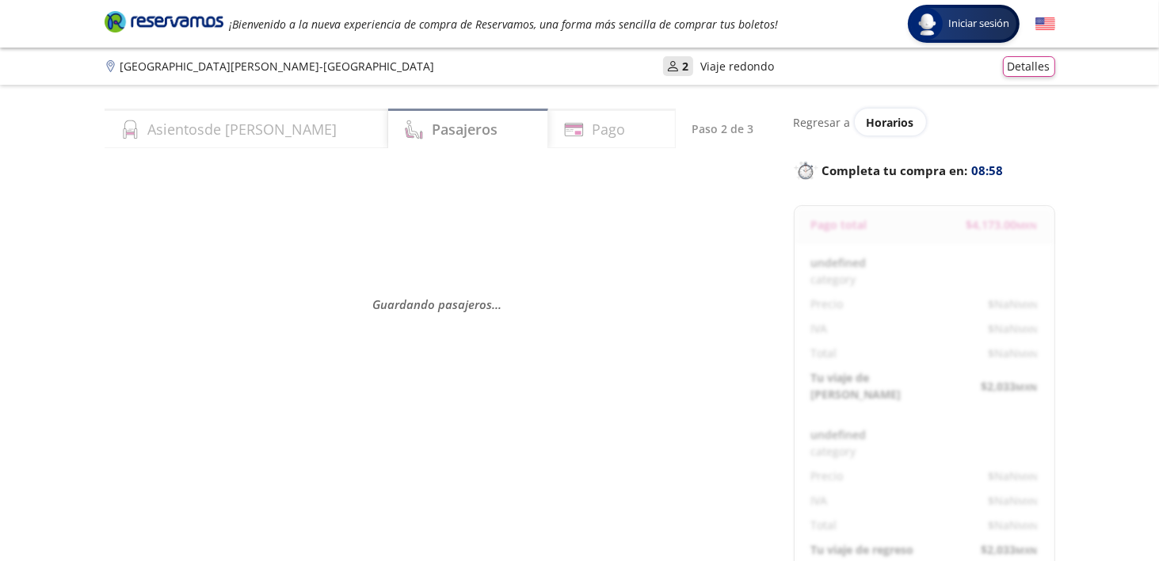
select select "MX"
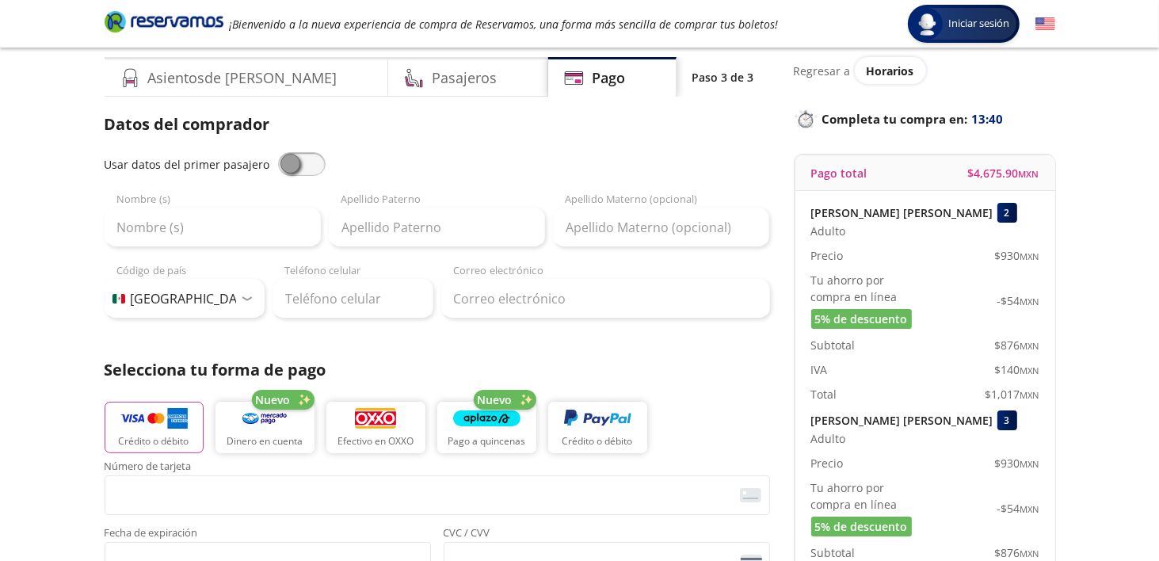
scroll to position [79, 0]
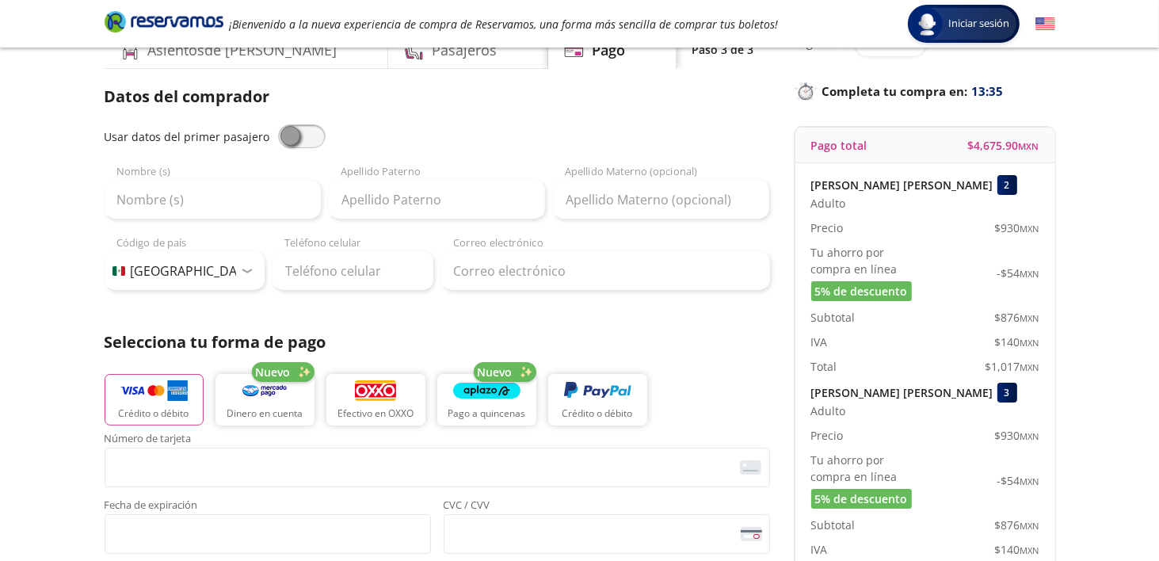
click at [286, 132] on span at bounding box center [302, 136] width 48 height 24
click at [278, 124] on input "checkbox" at bounding box center [278, 124] width 0 height 0
type input "[PERSON_NAME]"
type input "[EMAIL_ADDRESS][DOMAIN_NAME]"
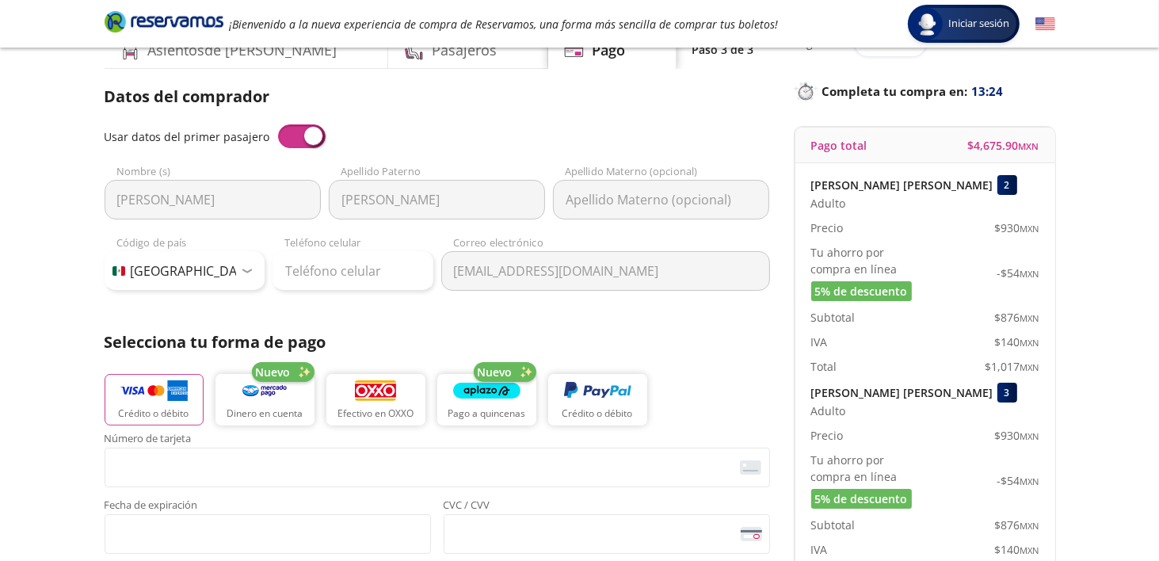
scroll to position [0, 0]
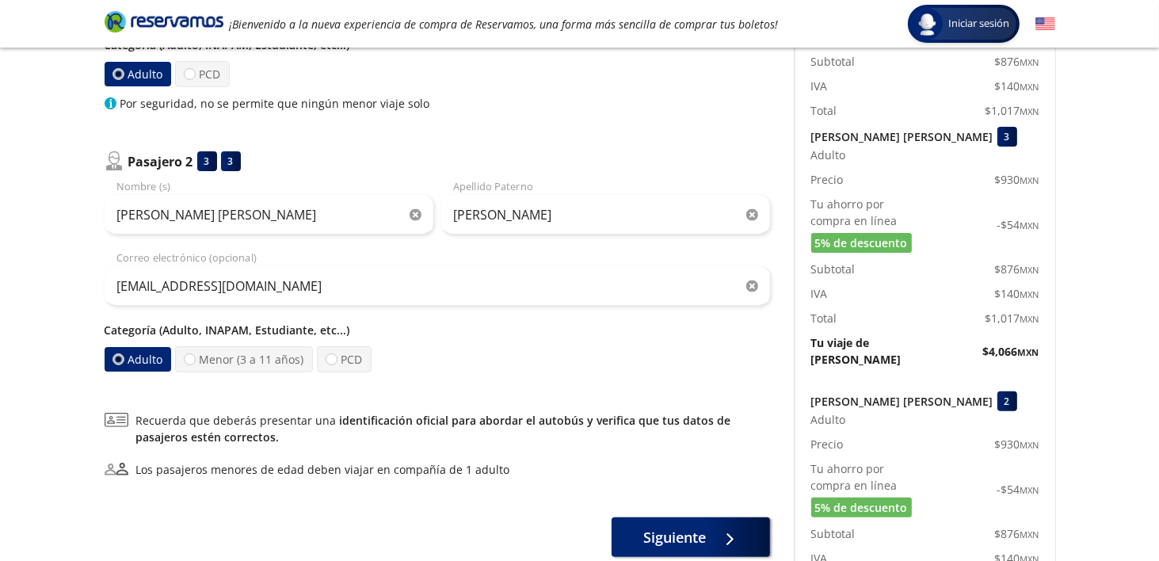
scroll to position [238, 0]
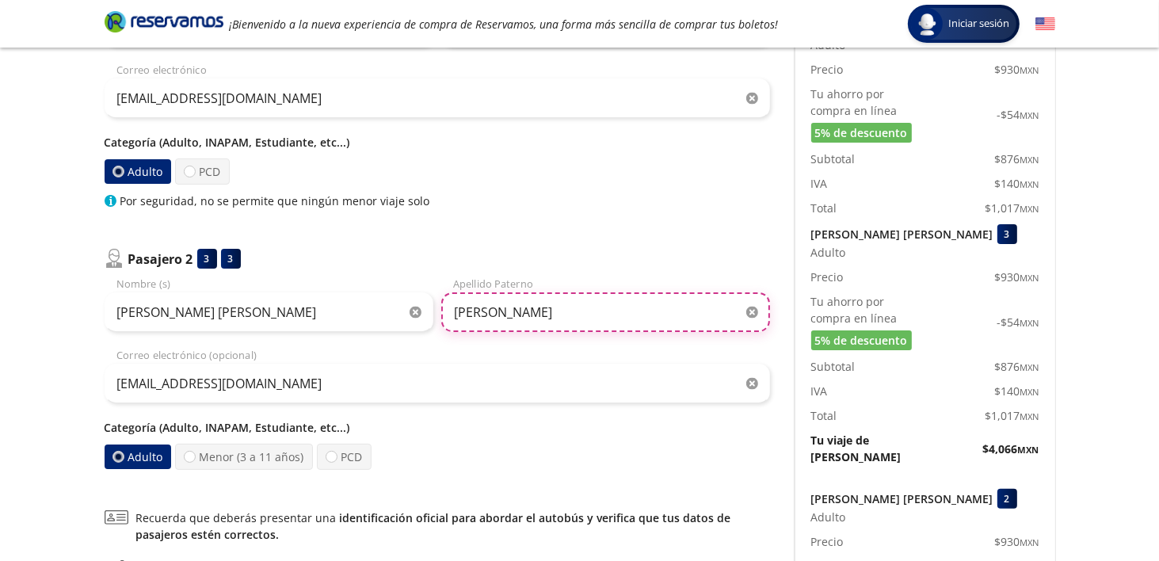
click at [557, 306] on input "[PERSON_NAME]" at bounding box center [605, 312] width 329 height 40
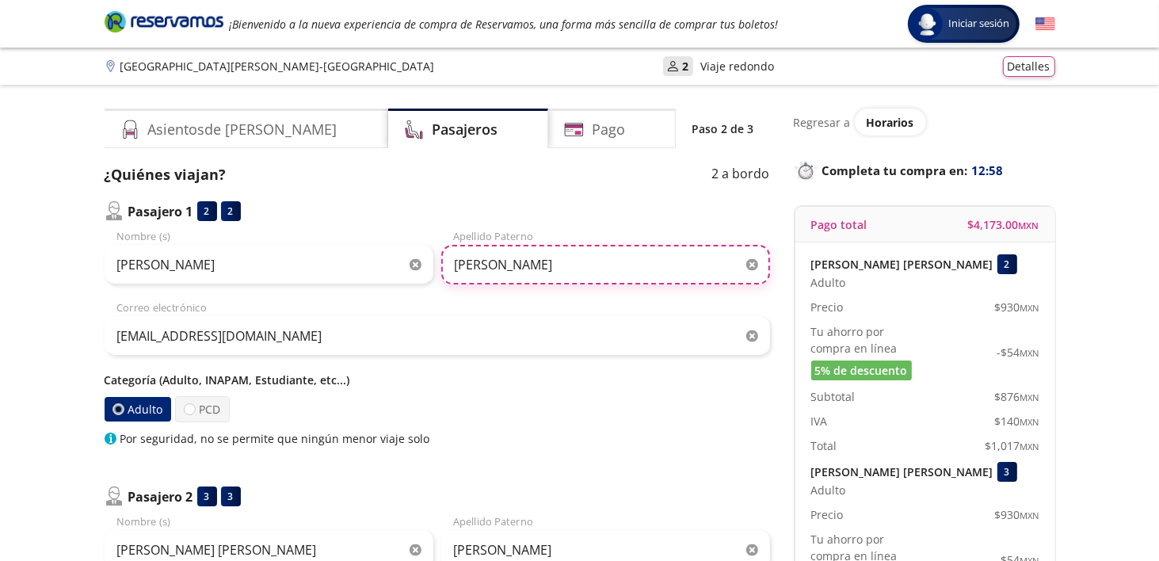
click at [564, 265] on input "[PERSON_NAME]" at bounding box center [605, 265] width 329 height 40
type input "[PERSON_NAME]"
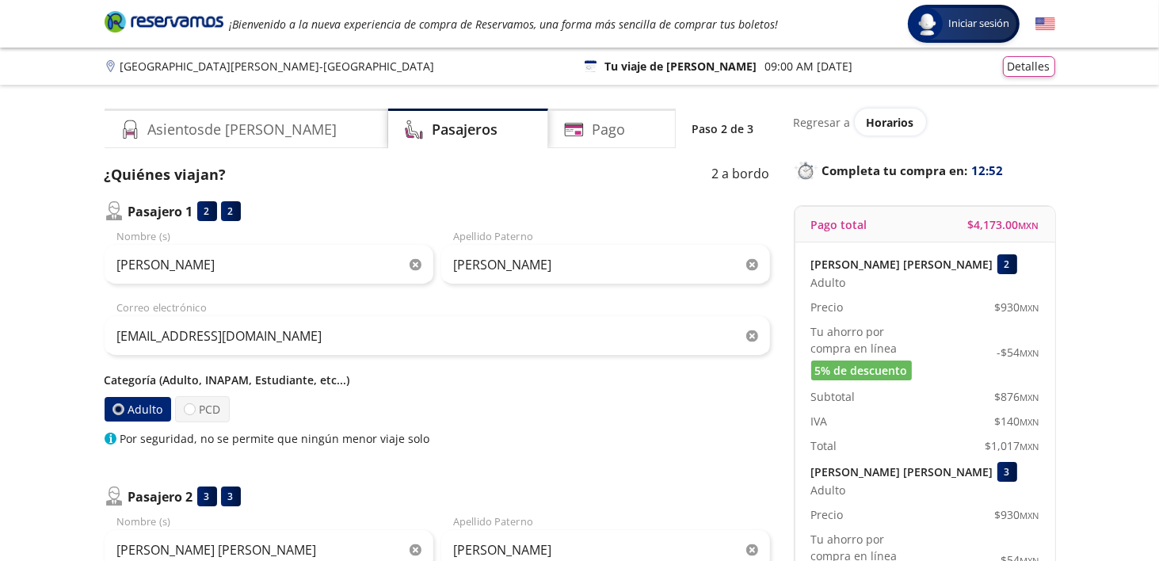
click at [586, 447] on div "Pasajero 1 2 2 [PERSON_NAME] (s) [PERSON_NAME] Apellido [PERSON_NAME] [EMAIL_AD…" at bounding box center [437, 454] width 665 height 506
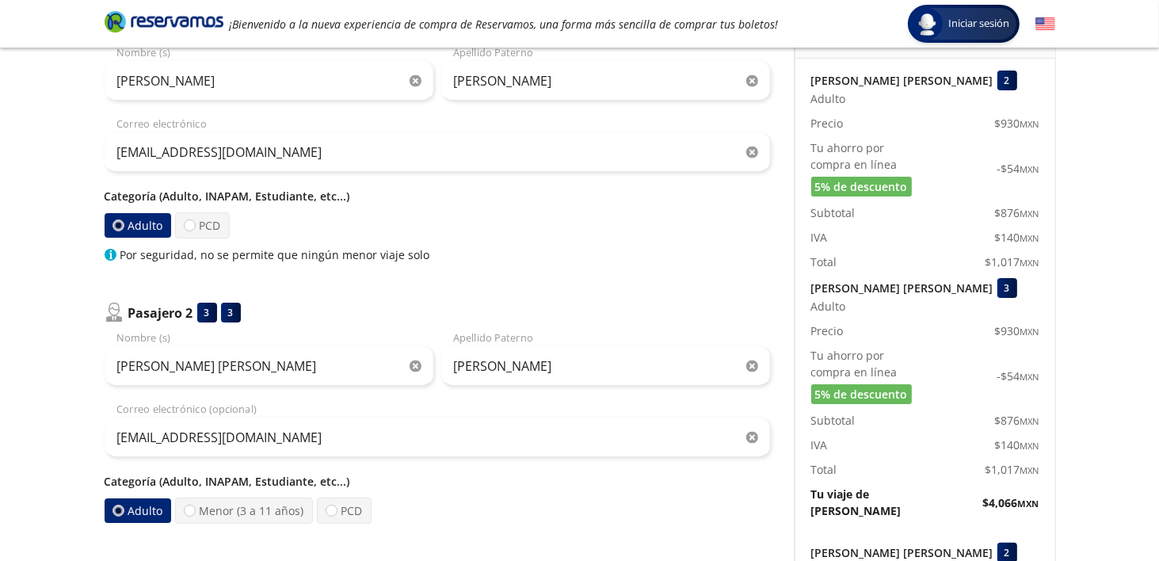
scroll to position [396, 0]
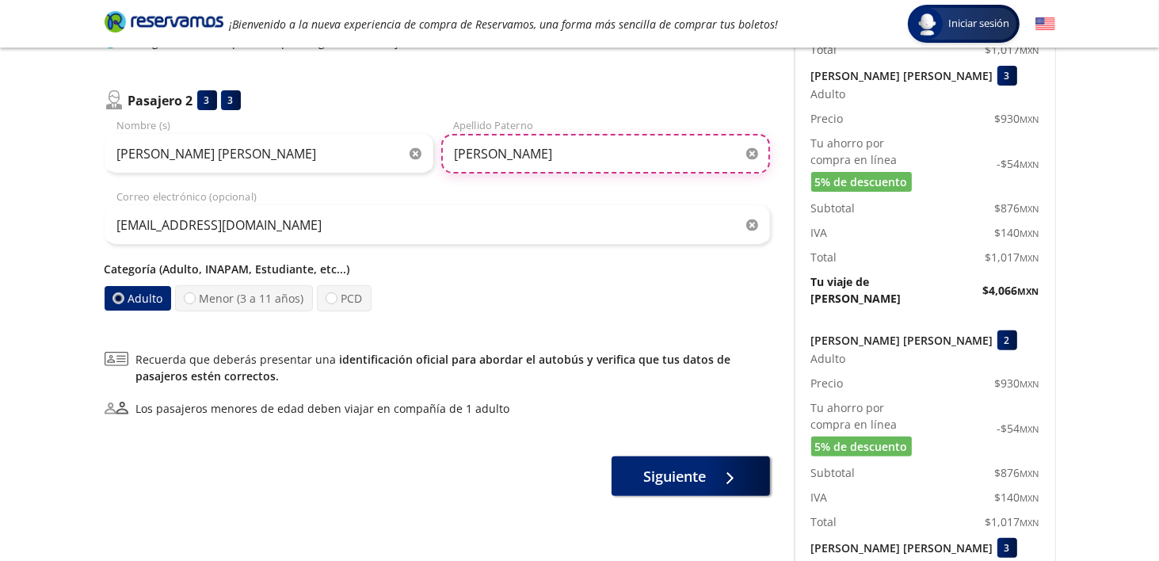
click at [565, 156] on input "[PERSON_NAME]" at bounding box center [605, 154] width 329 height 40
type input "[PERSON_NAME]"
click at [640, 88] on div "Pasajero 1 2 2 [PERSON_NAME] (s) [PERSON_NAME] Apellido [PERSON_NAME] [EMAIL_AD…" at bounding box center [437, 58] width 665 height 506
click at [225, 268] on p "Categoría (Adulto, INAPAM, Estudiante, etc...)" at bounding box center [437, 269] width 665 height 17
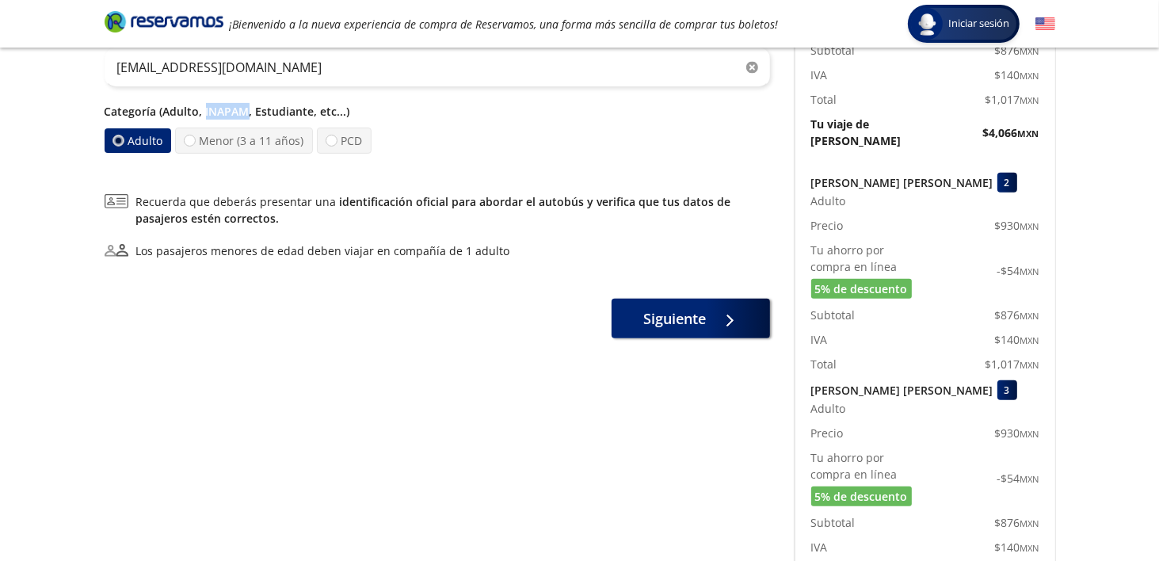
scroll to position [553, 0]
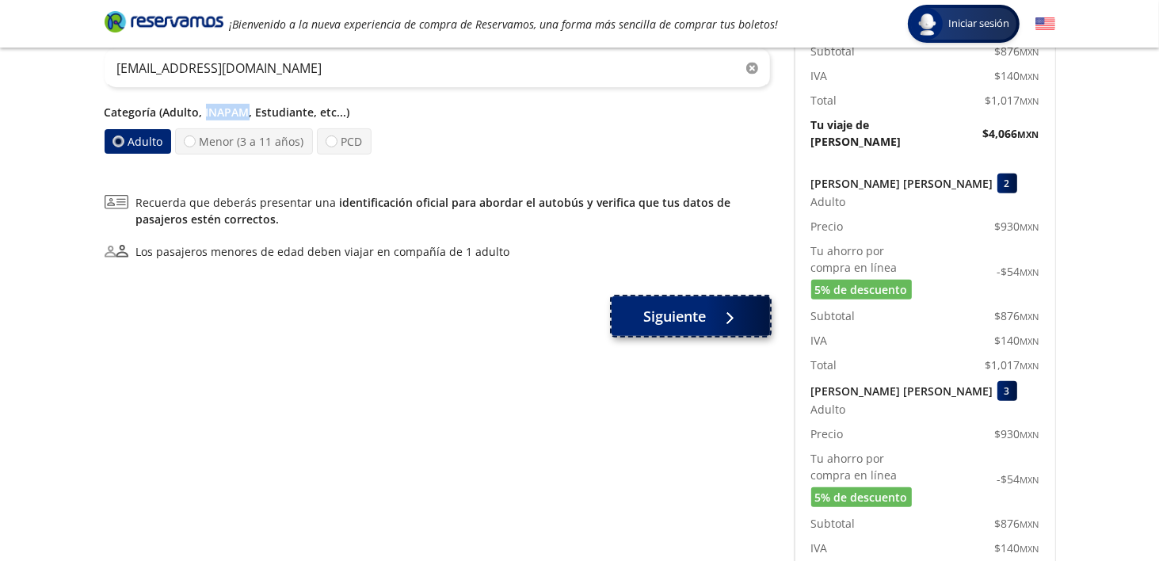
click at [692, 310] on span "Siguiente" at bounding box center [674, 316] width 63 height 21
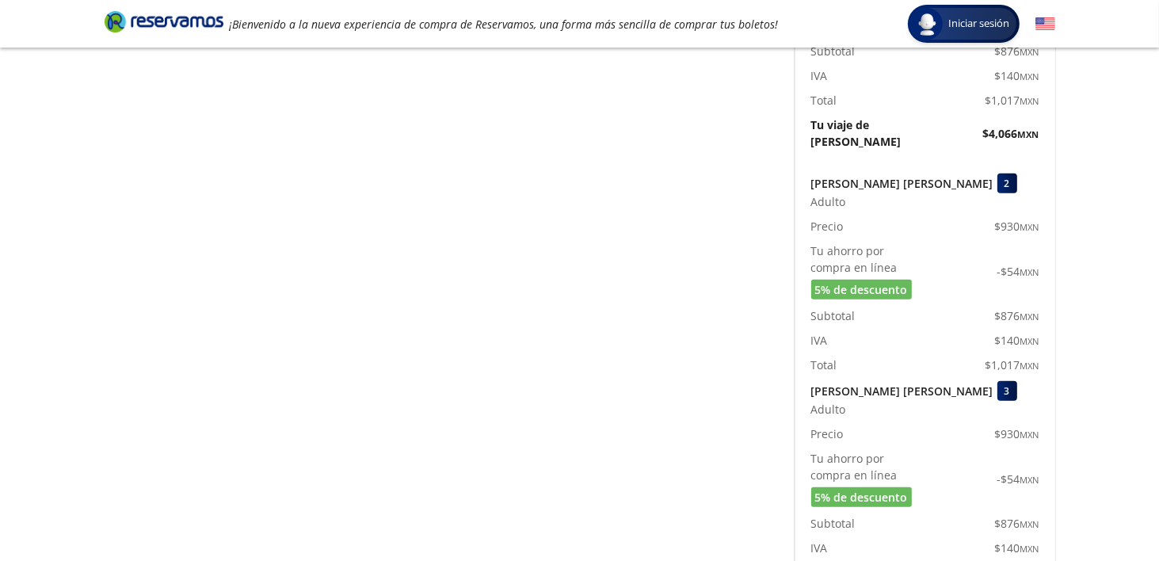
scroll to position [0, 0]
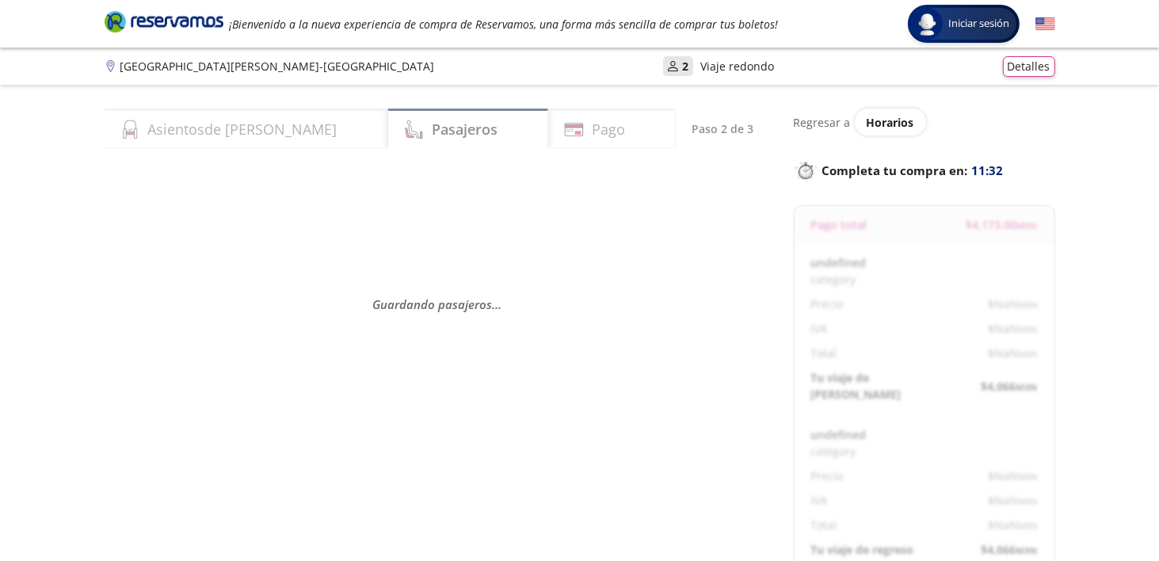
select select "MX"
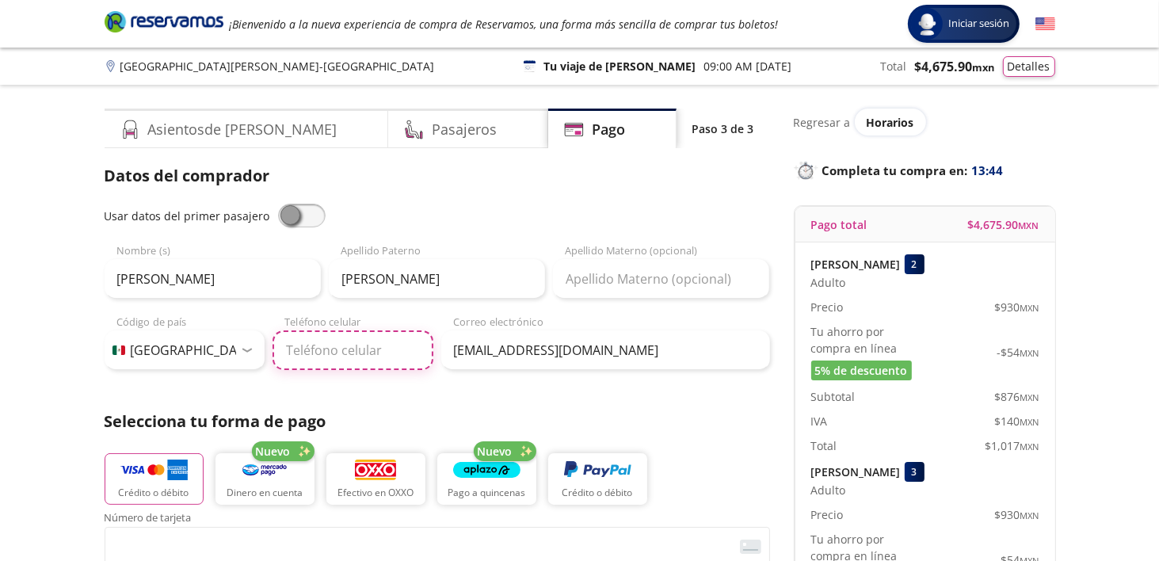
click at [320, 344] on input "Teléfono celular" at bounding box center [352, 350] width 161 height 40
type input "[PHONE_NUMBER]"
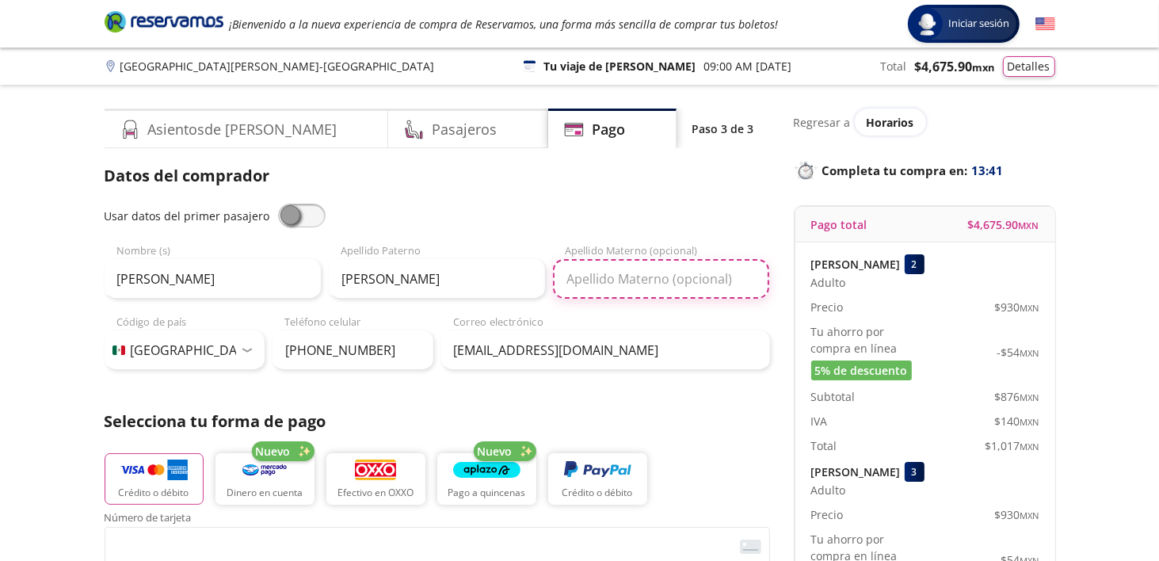
type input "[PERSON_NAME]"
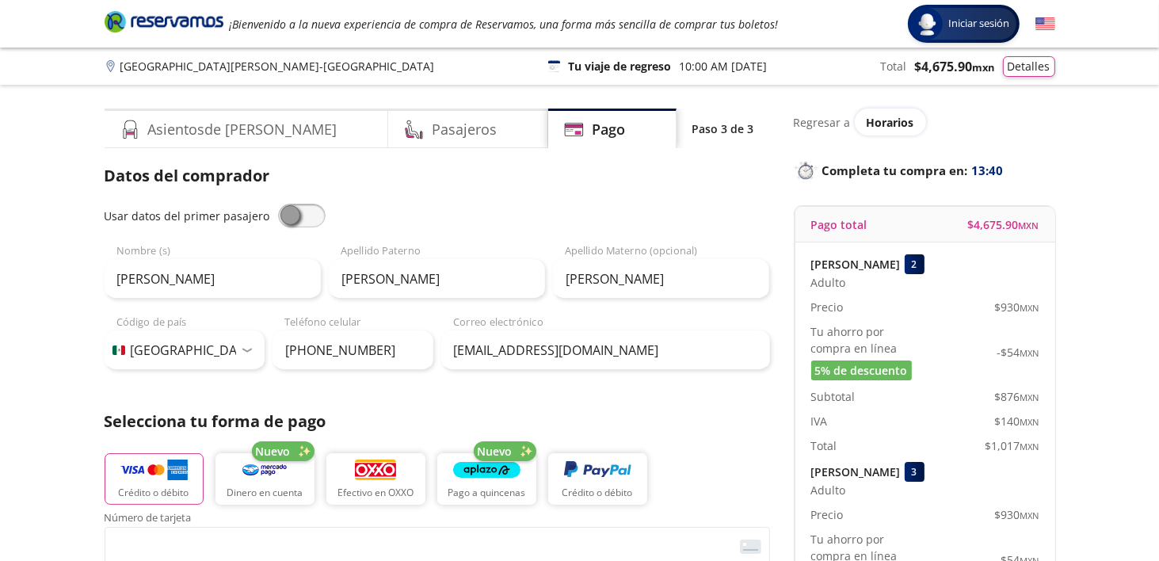
click at [602, 413] on p "Selecciona tu forma de pago" at bounding box center [437, 421] width 665 height 24
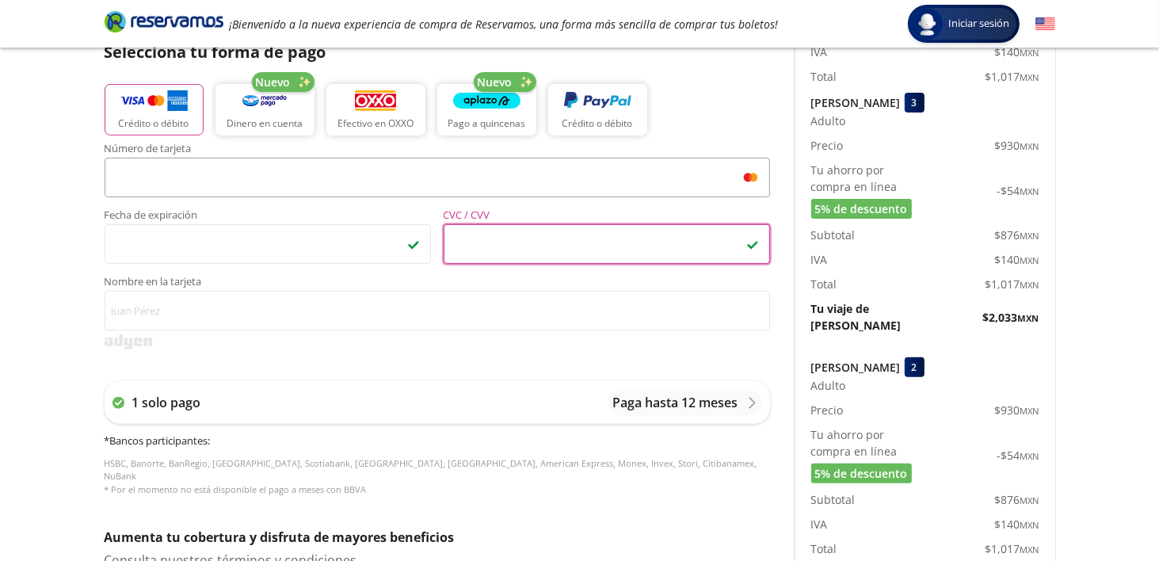
scroll to position [396, 0]
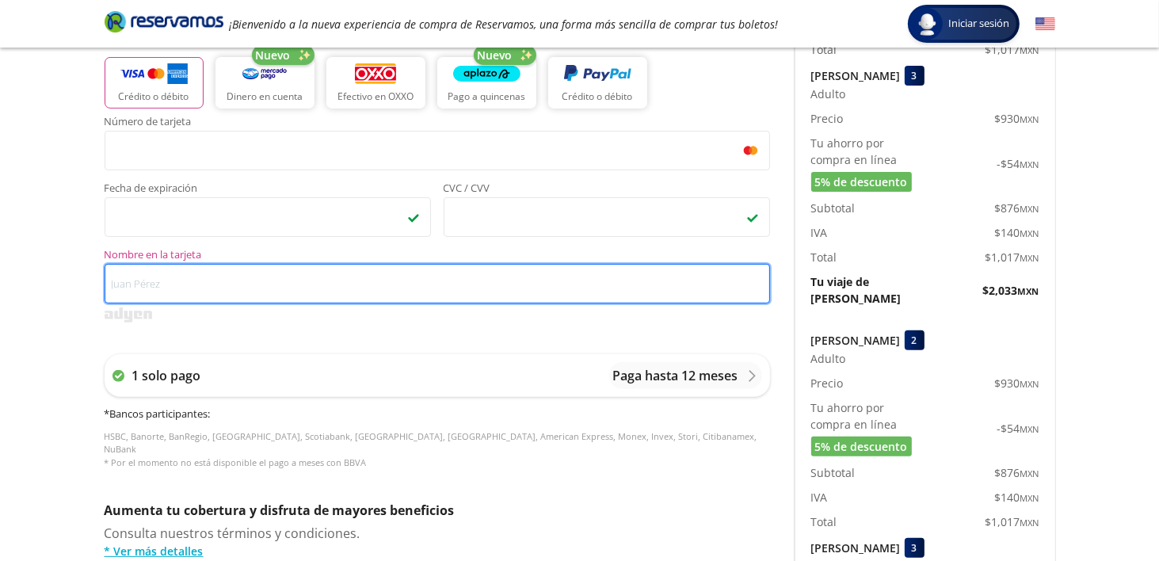
click at [129, 291] on input "Nombre en la tarjeta" at bounding box center [437, 284] width 665 height 40
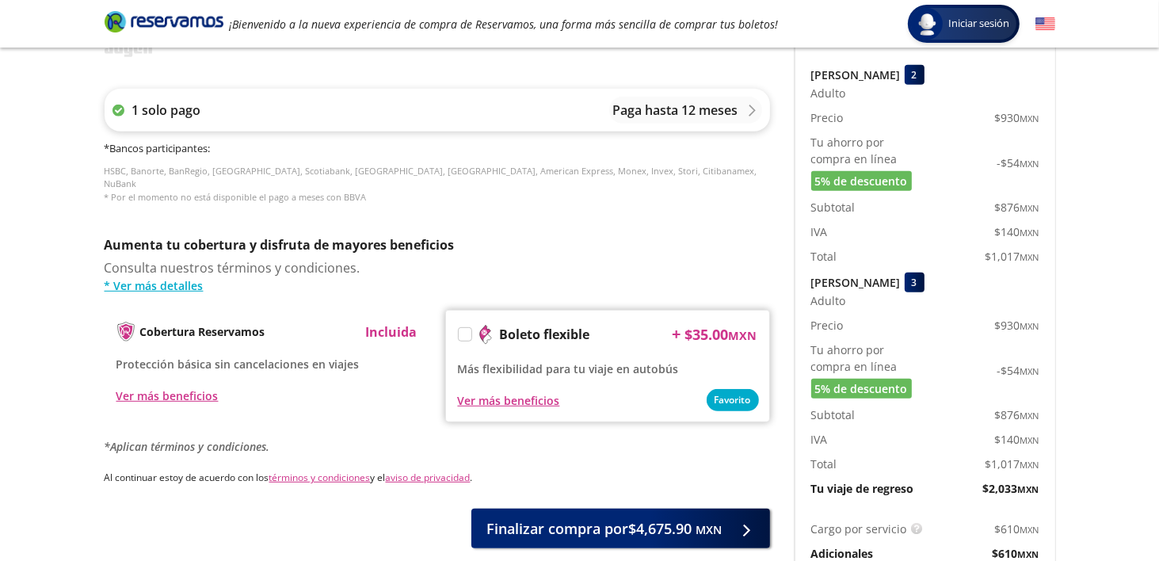
scroll to position [713, 0]
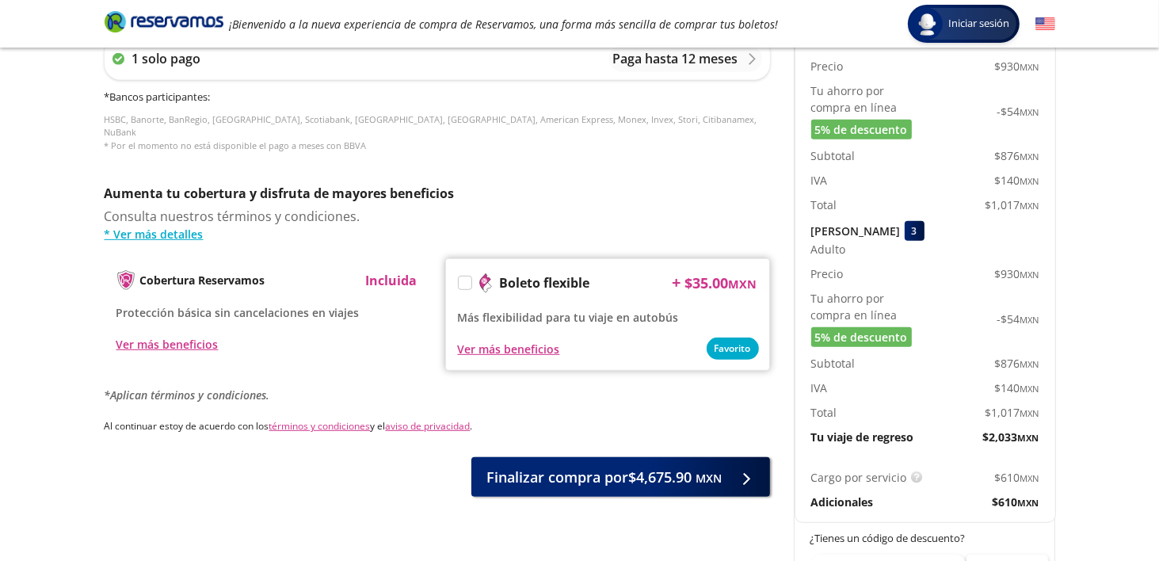
type input "[PERSON_NAME]"
click at [462, 276] on label at bounding box center [465, 282] width 13 height 13
click at [462, 280] on input "Boleto flexible" at bounding box center [464, 285] width 10 height 10
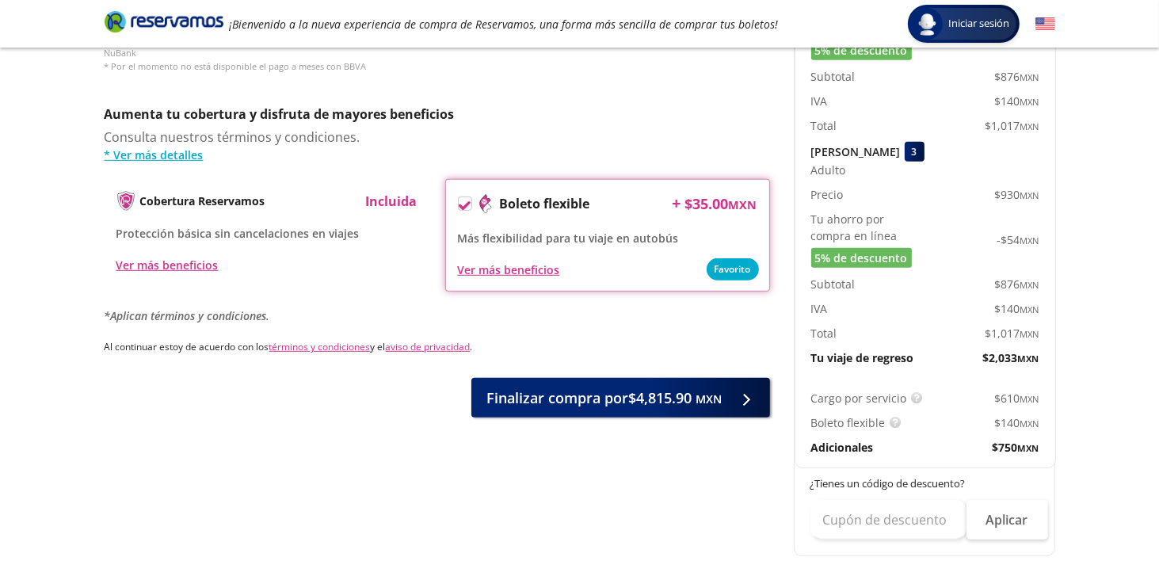
scroll to position [871, 0]
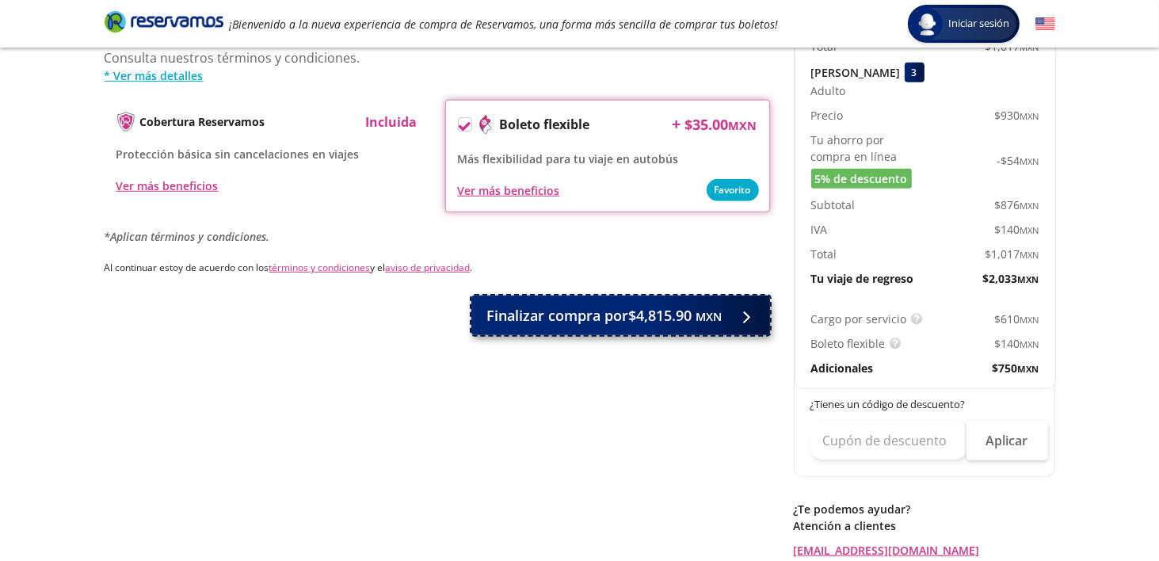
click at [564, 307] on span "Finalizar compra por $4,815.90 MXN" at bounding box center [604, 315] width 235 height 21
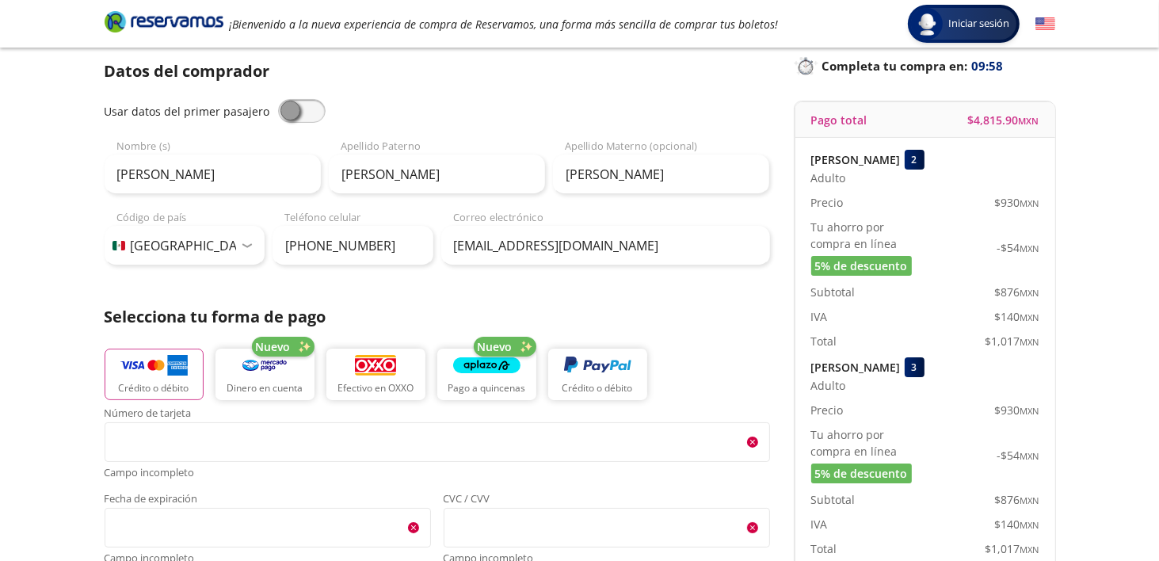
scroll to position [0, 0]
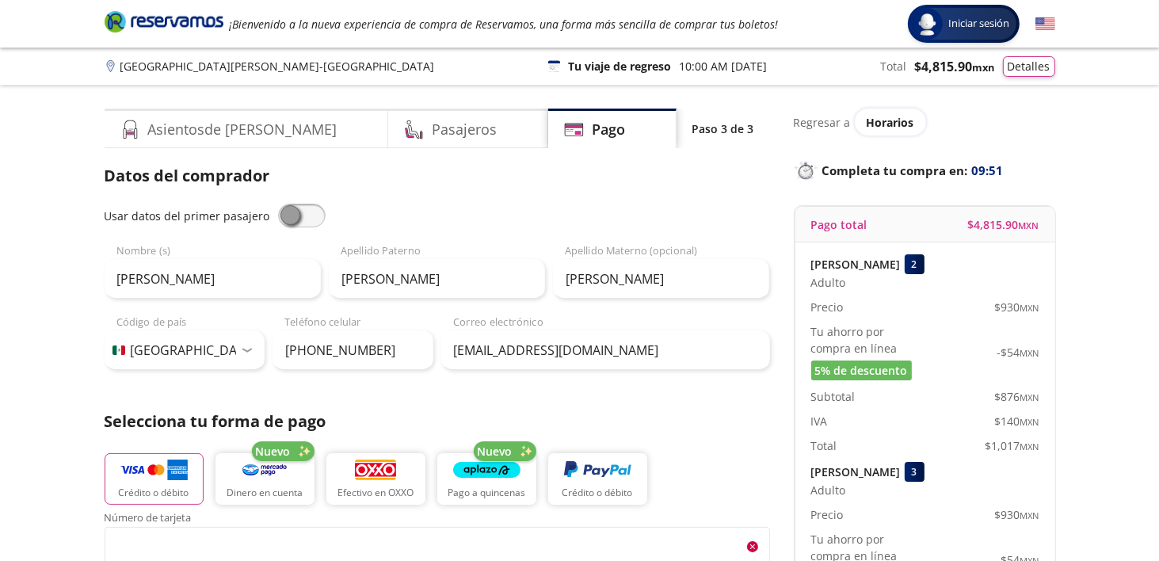
click at [287, 217] on span at bounding box center [302, 216] width 48 height 24
click at [278, 204] on input "checkbox" at bounding box center [278, 204] width 0 height 0
type input "[PERSON_NAME]"
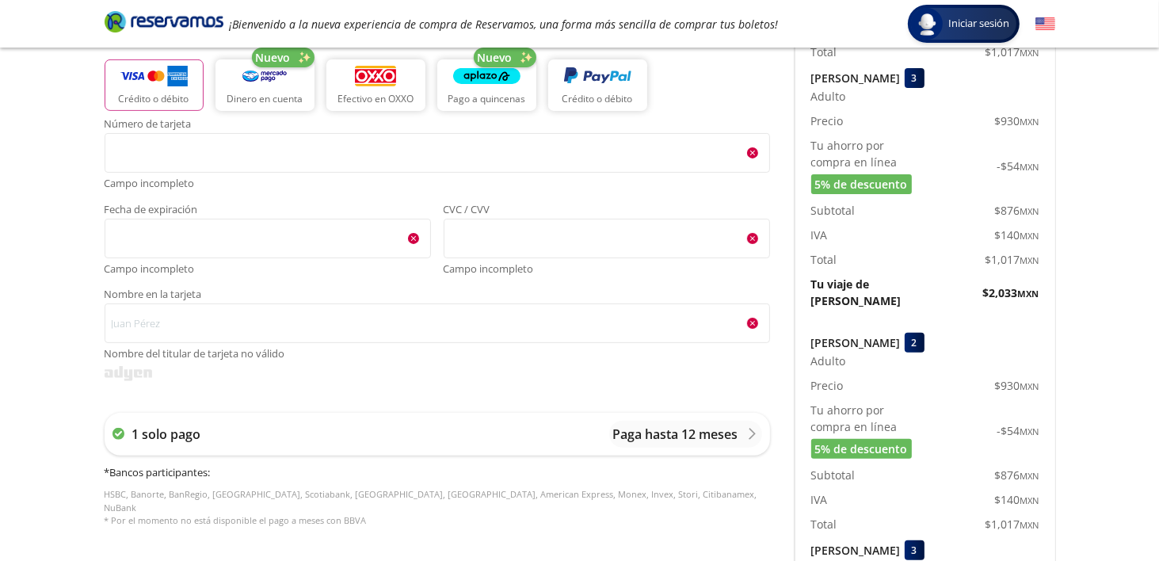
scroll to position [396, 0]
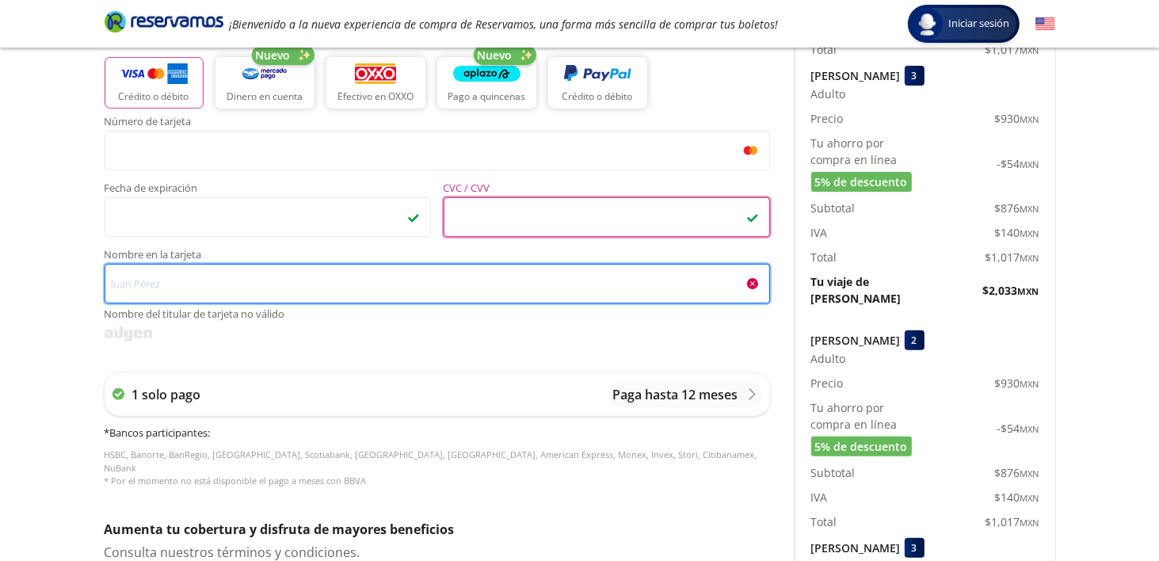
click at [116, 291] on input "Nombre en la tarjeta Nombre del titular de tarjeta no válido" at bounding box center [437, 284] width 665 height 40
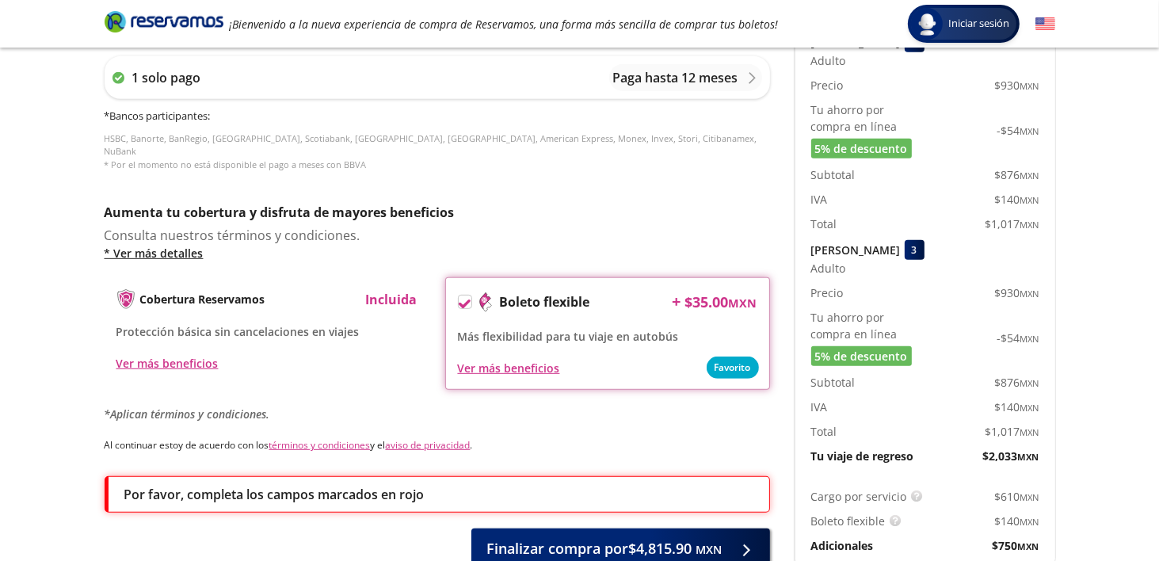
scroll to position [792, 0]
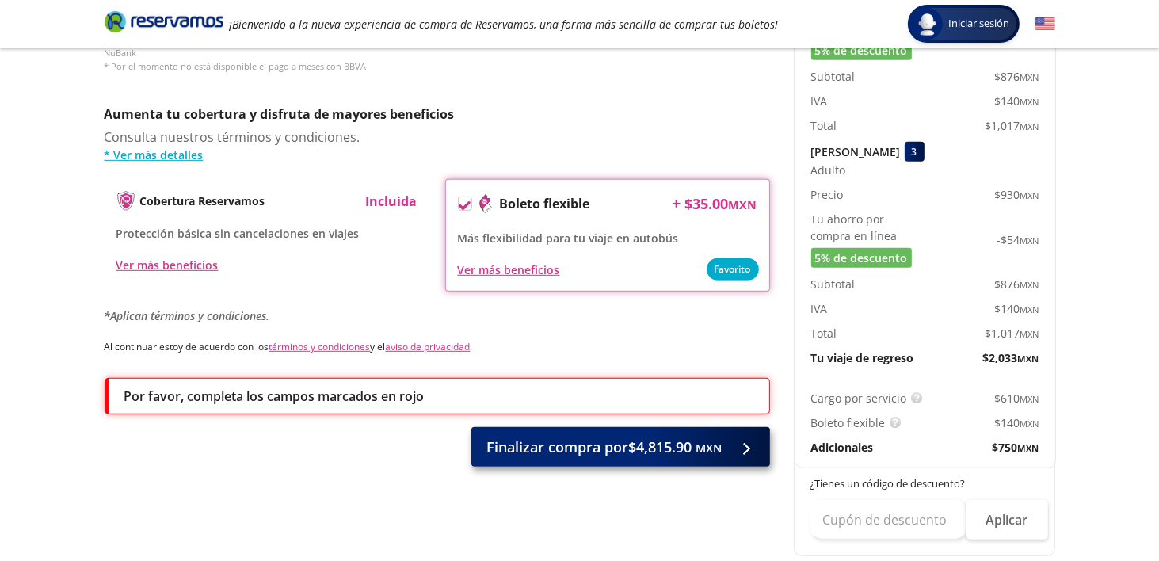
type input "[PERSON_NAME]"
click at [536, 438] on span "Finalizar compra por $4,815.90 MXN" at bounding box center [604, 446] width 235 height 21
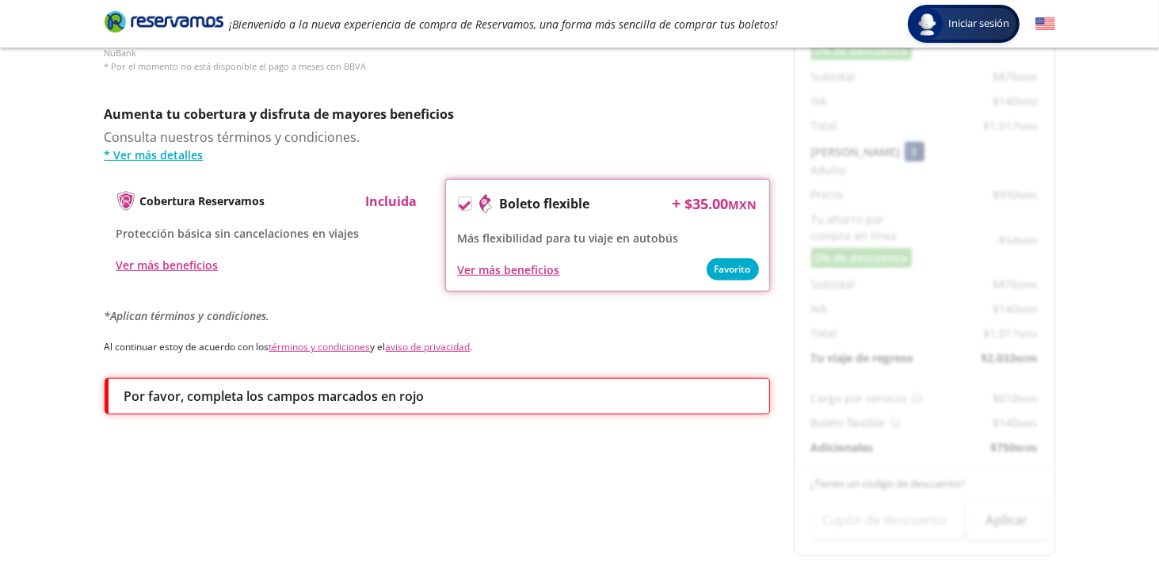
scroll to position [0, 0]
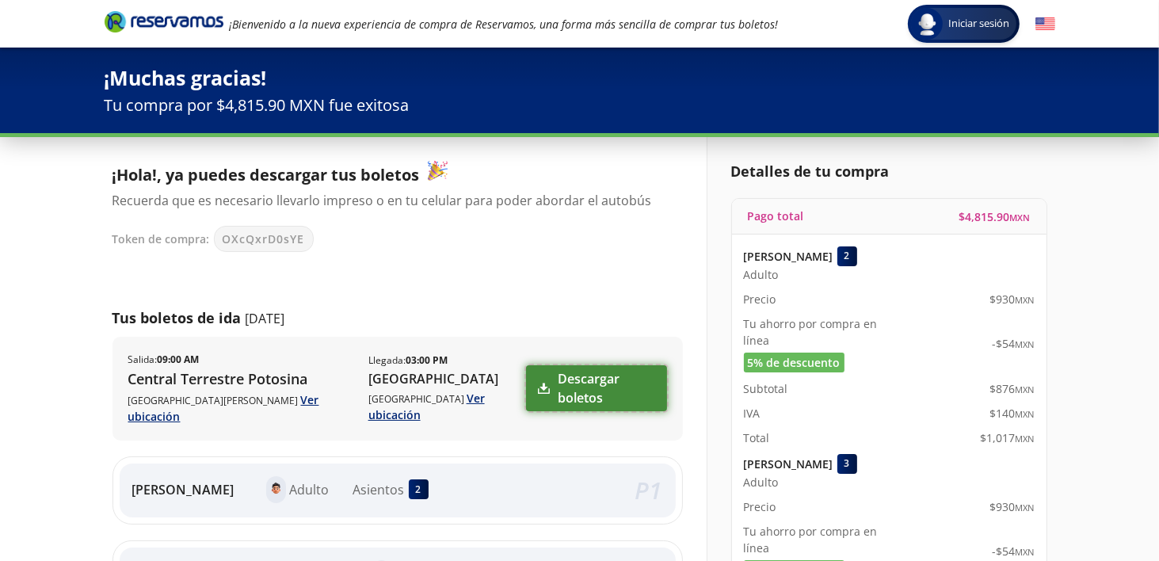
click at [588, 379] on link "Descargar boletos" at bounding box center [596, 388] width 140 height 46
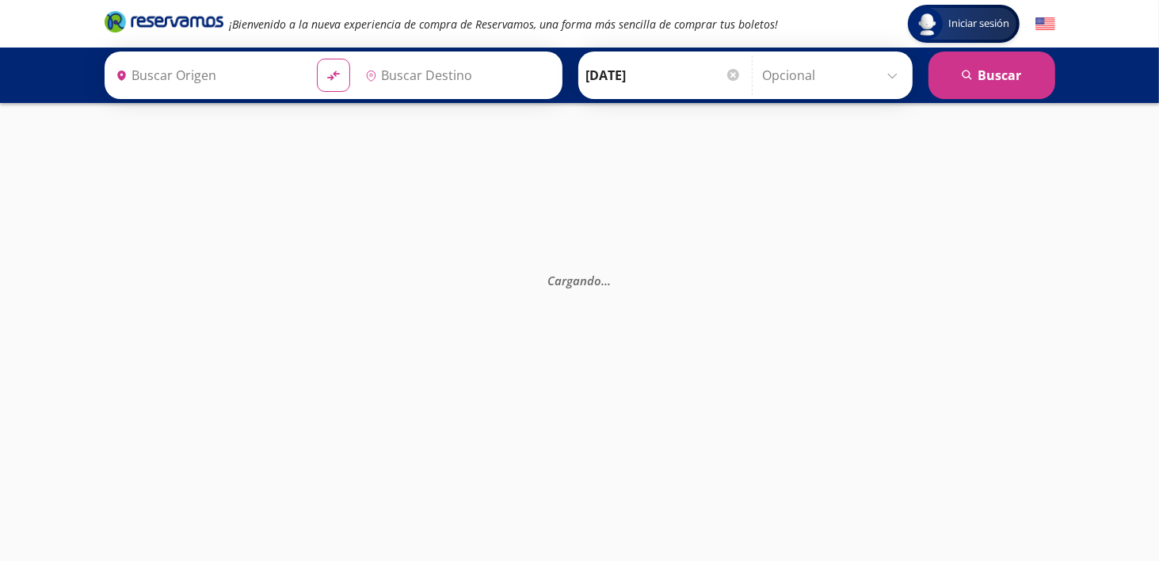
type input "[GEOGRAPHIC_DATA][PERSON_NAME], [GEOGRAPHIC_DATA][PERSON_NAME]"
type input "[GEOGRAPHIC_DATA], [GEOGRAPHIC_DATA]"
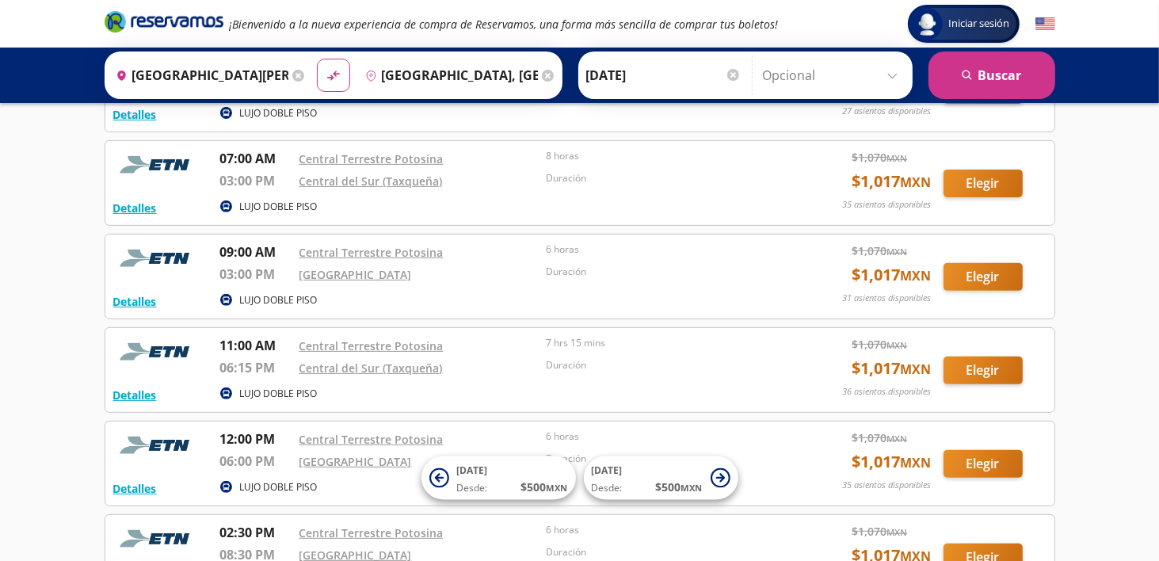
scroll to position [475, 0]
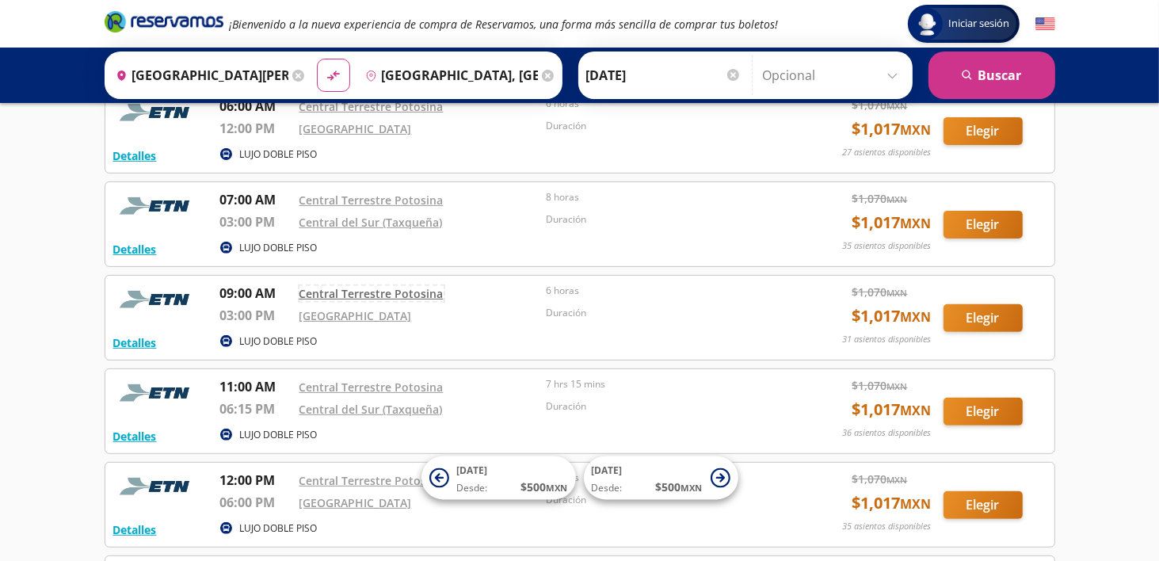
drag, startPoint x: 378, startPoint y: 295, endPoint x: 317, endPoint y: 292, distance: 61.0
click at [378, 295] on link "Central Terrestre Potosina" at bounding box center [371, 293] width 144 height 15
click at [1001, 312] on button "Elegir" at bounding box center [982, 318] width 79 height 28
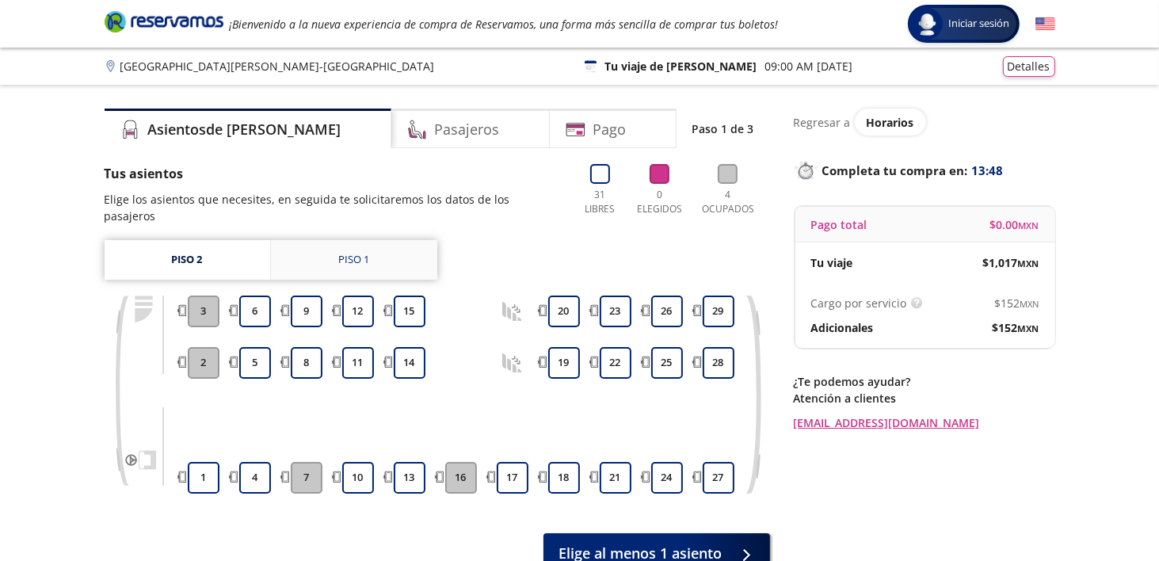
click at [357, 252] on div "Piso 1" at bounding box center [353, 260] width 31 height 16
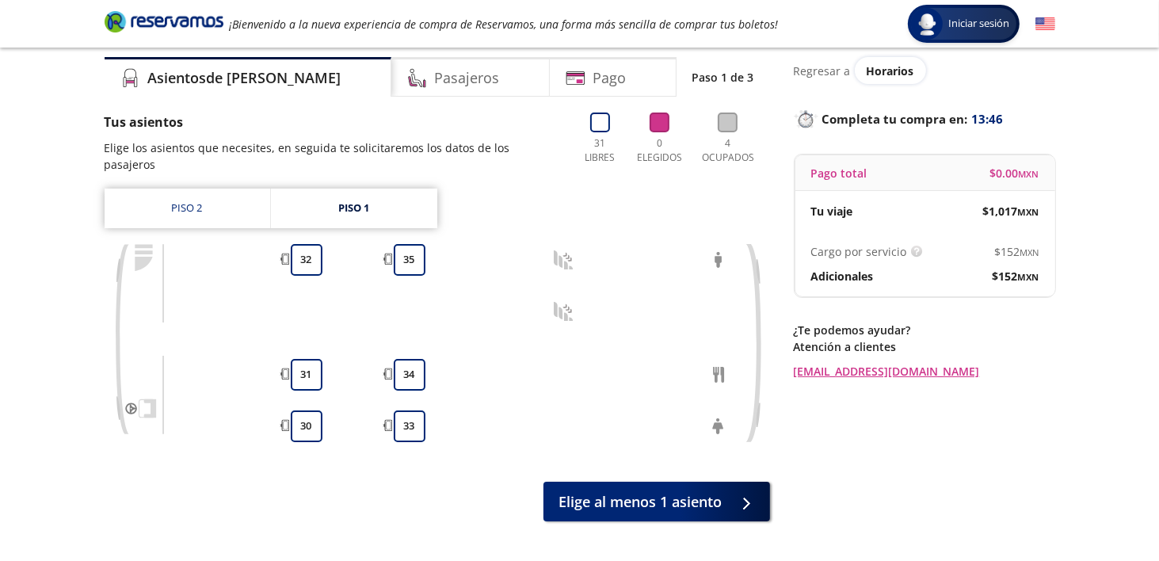
scroll to position [79, 0]
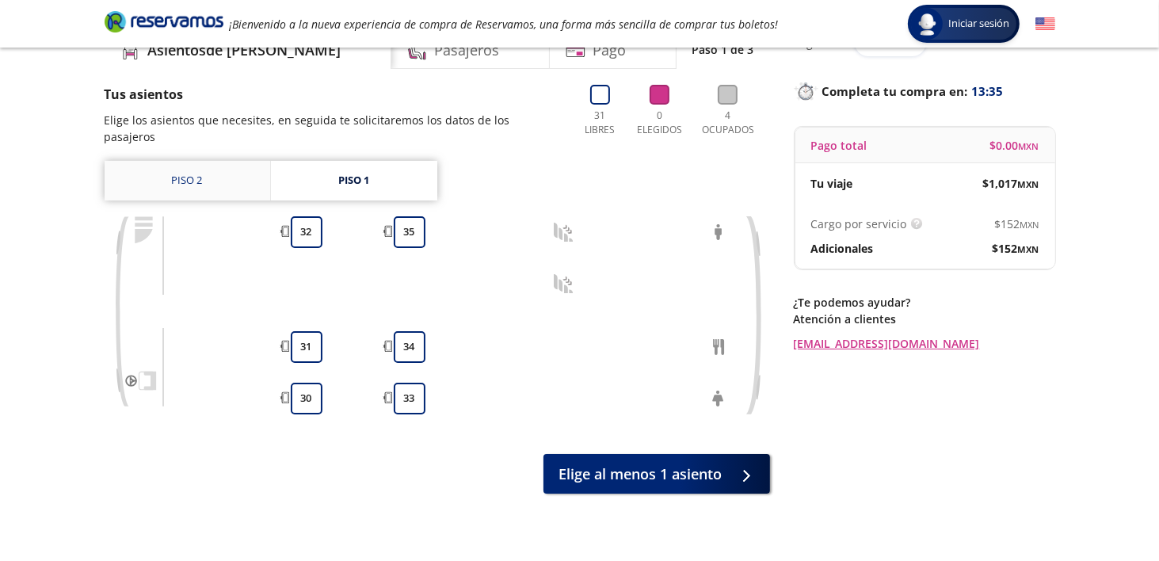
click at [215, 163] on link "Piso 2" at bounding box center [188, 181] width 166 height 40
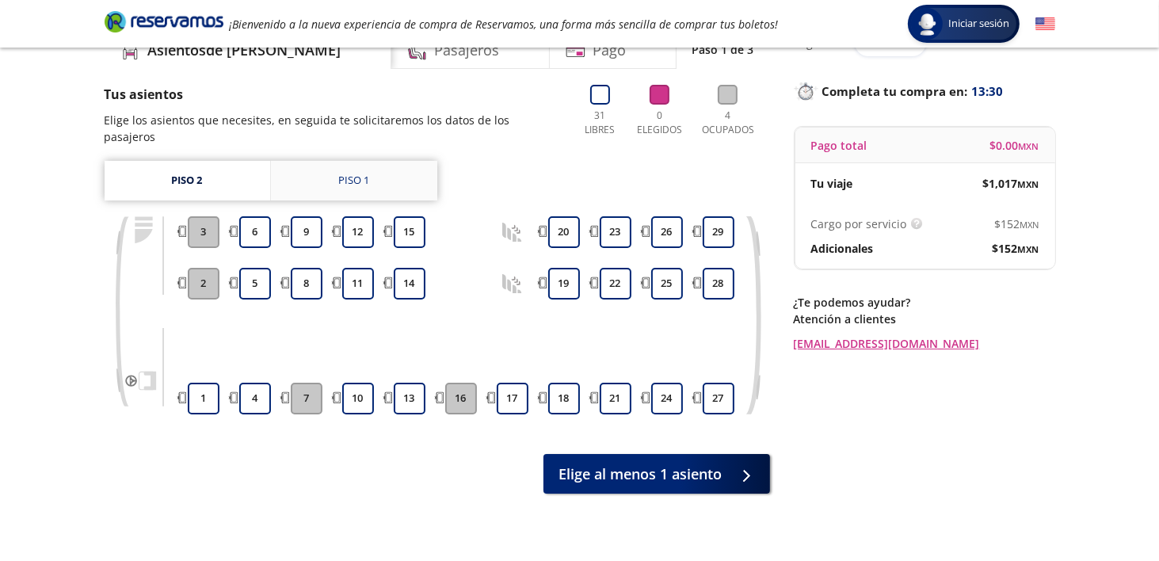
click at [368, 173] on link "Piso 1" at bounding box center [354, 181] width 166 height 40
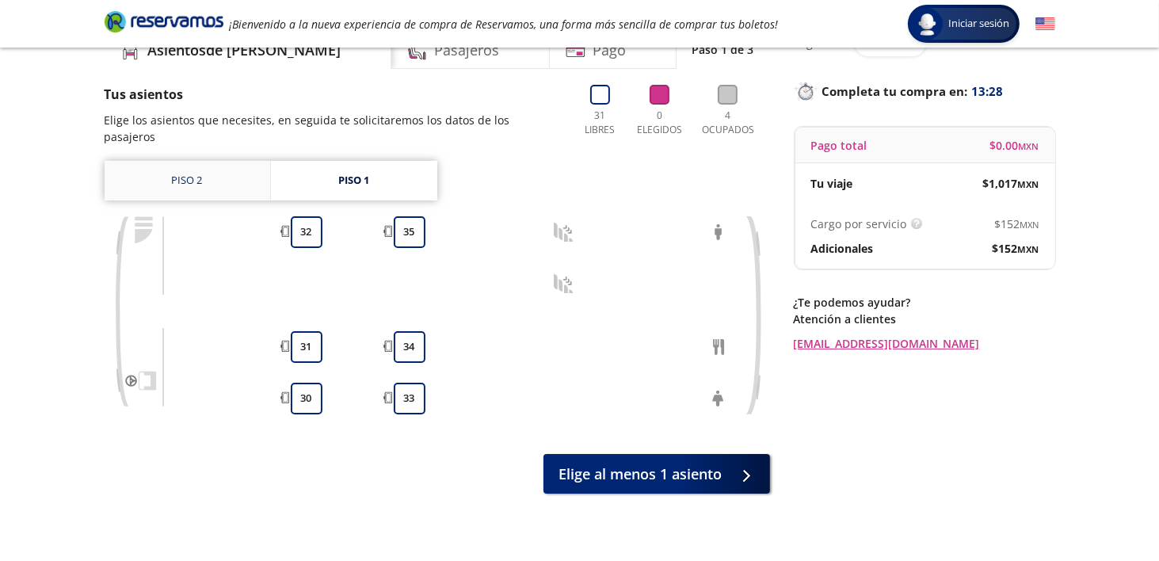
click at [253, 169] on link "Piso 2" at bounding box center [188, 181] width 166 height 40
